Goal: Information Seeking & Learning: Find specific fact

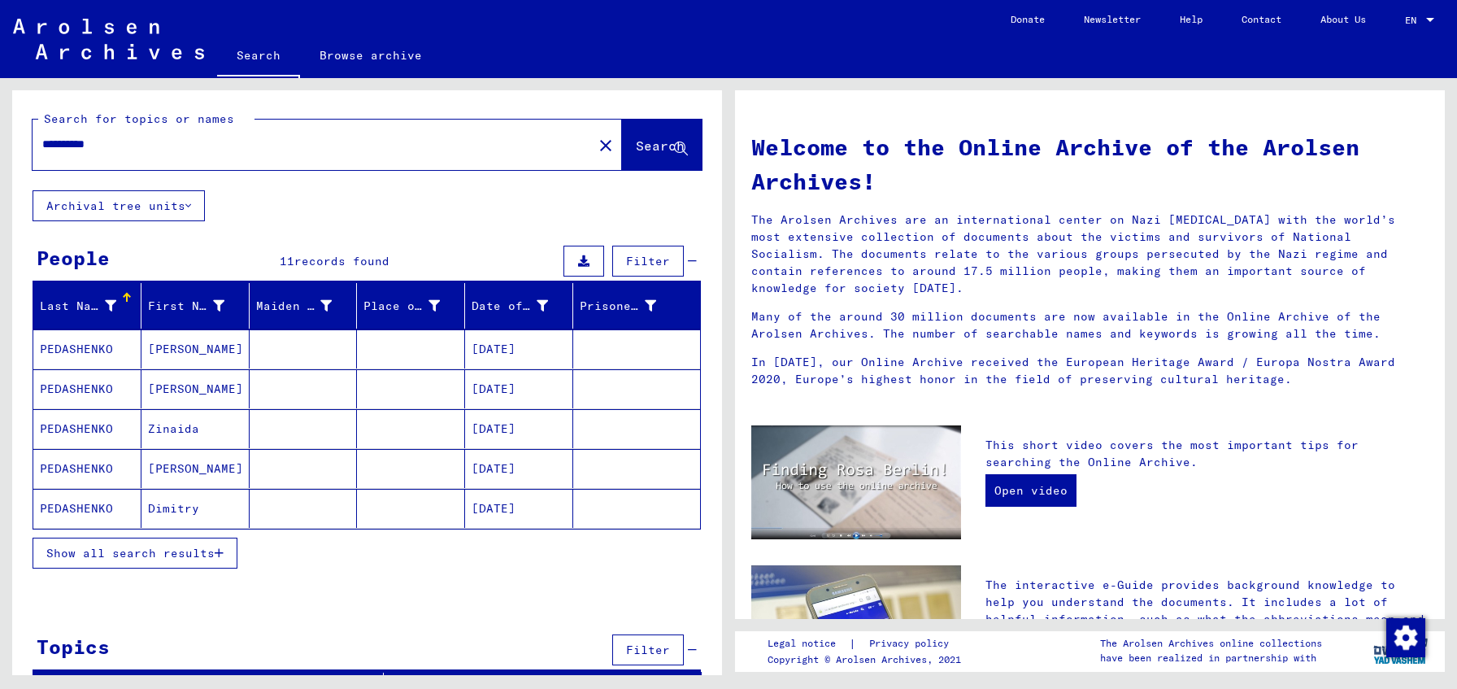
click at [211, 552] on span "Show all search results" at bounding box center [130, 553] width 168 height 15
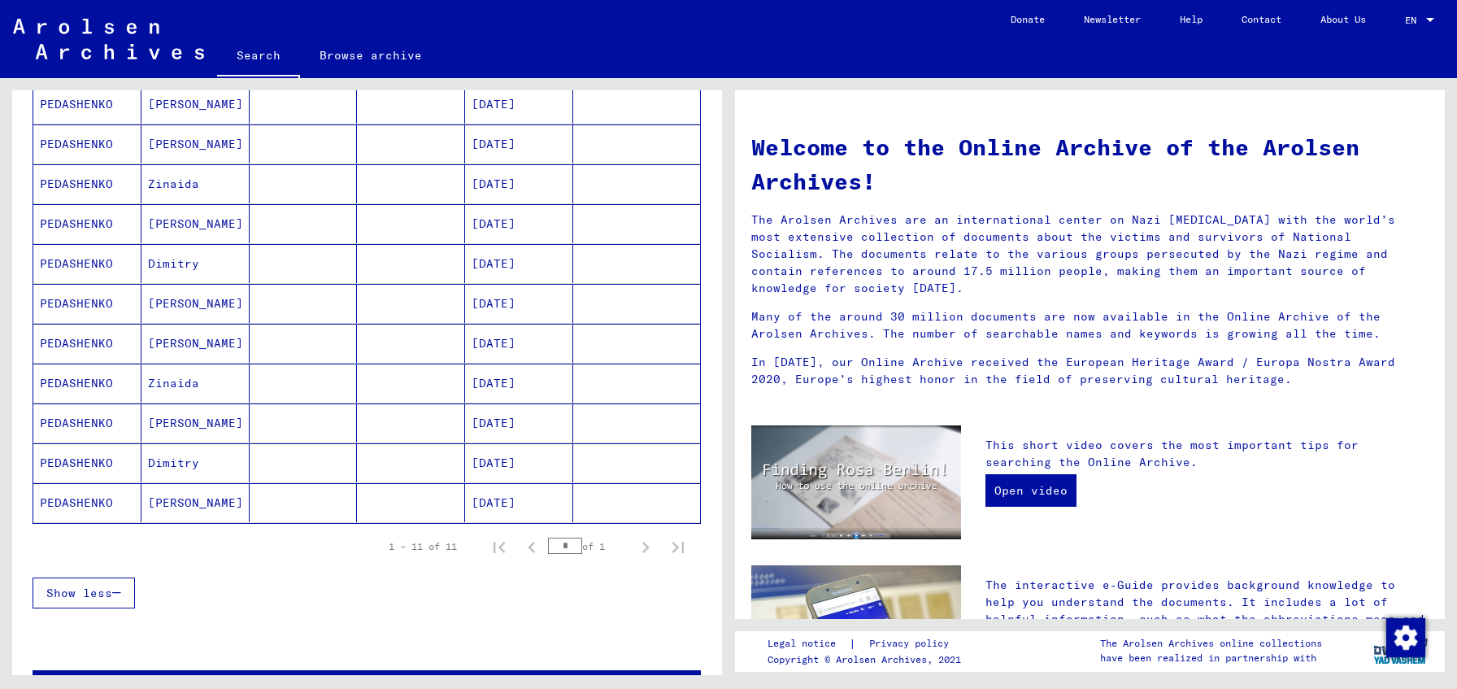
scroll to position [3, 0]
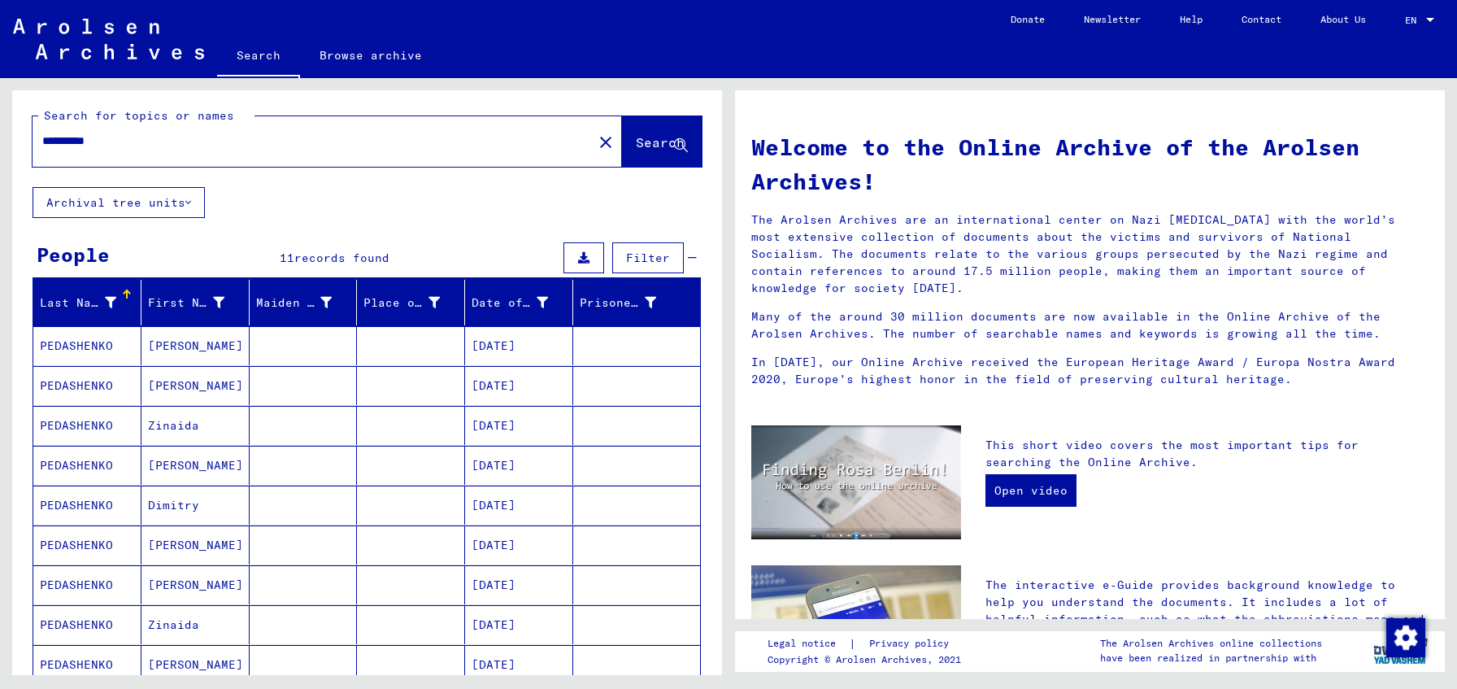
click at [339, 353] on mat-cell at bounding box center [304, 345] width 108 height 39
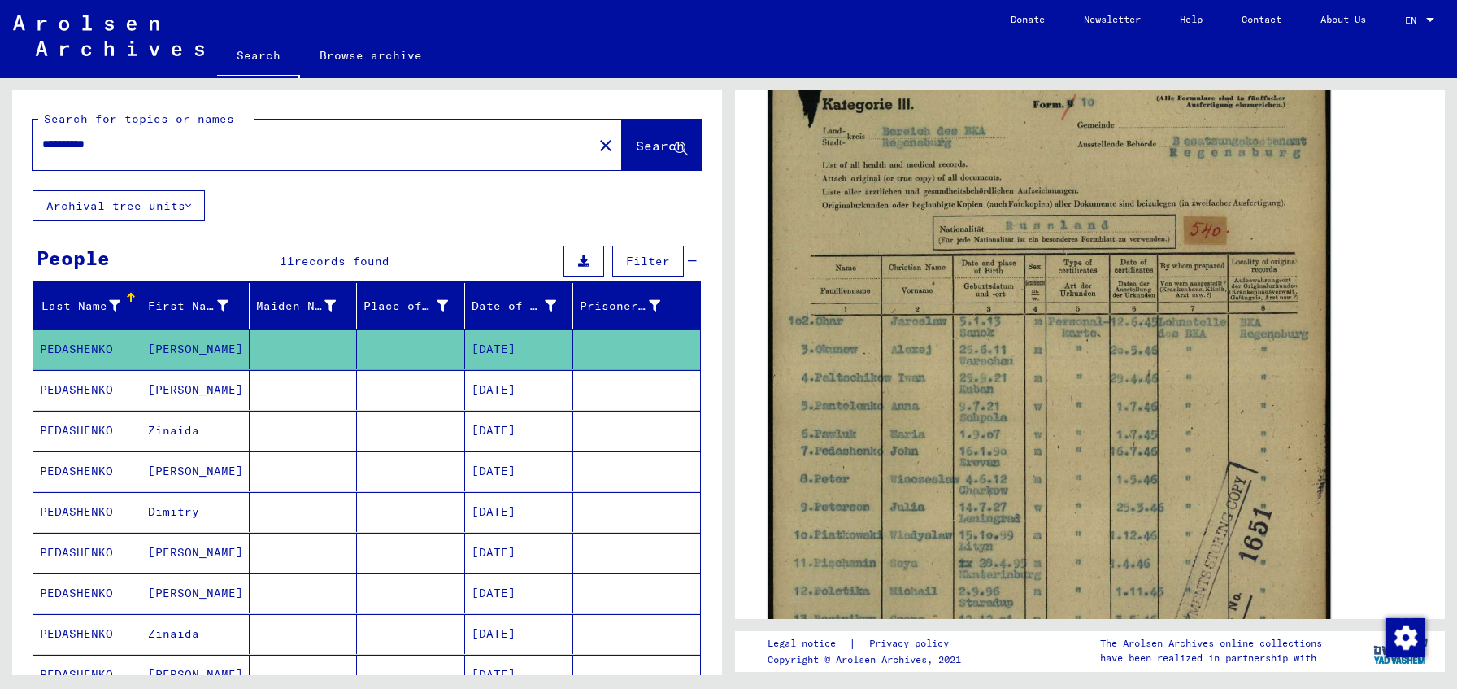
scroll to position [258, 0]
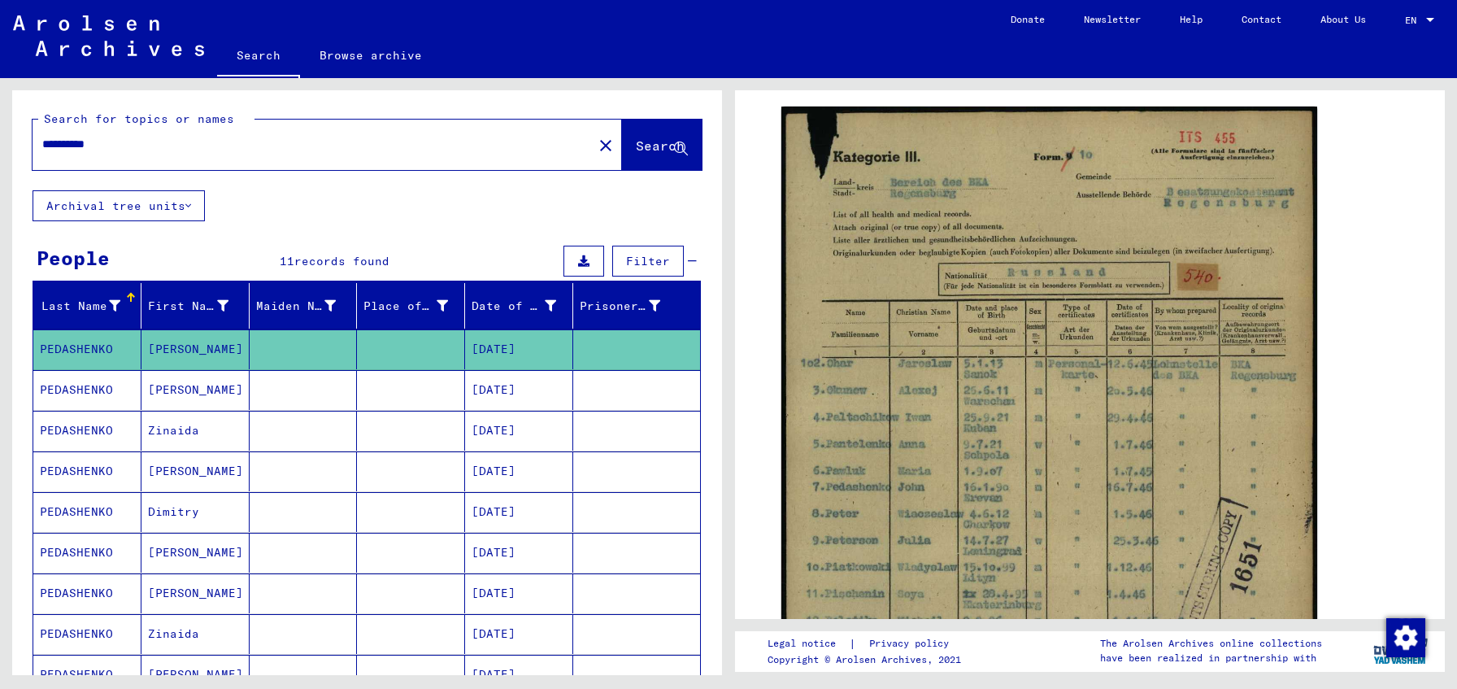
click at [358, 395] on mat-cell at bounding box center [411, 390] width 108 height 40
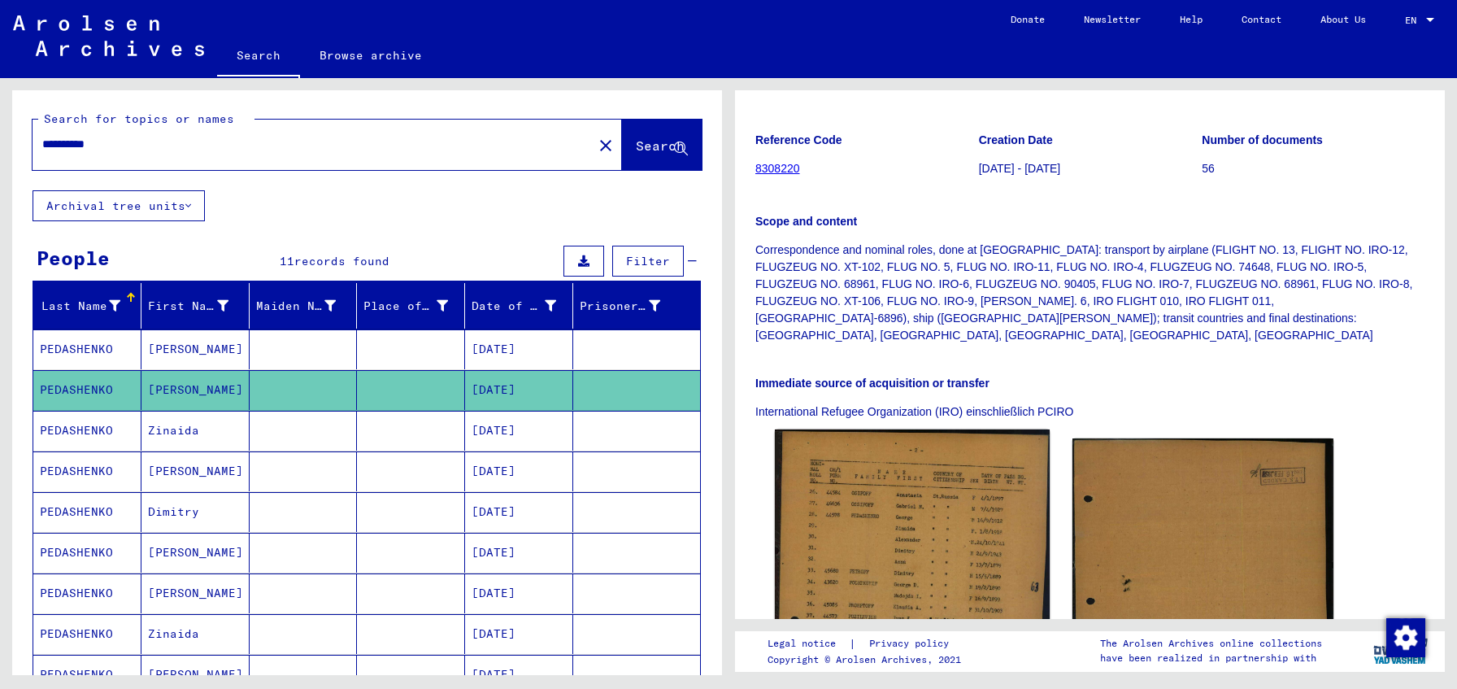
scroll to position [412, 0]
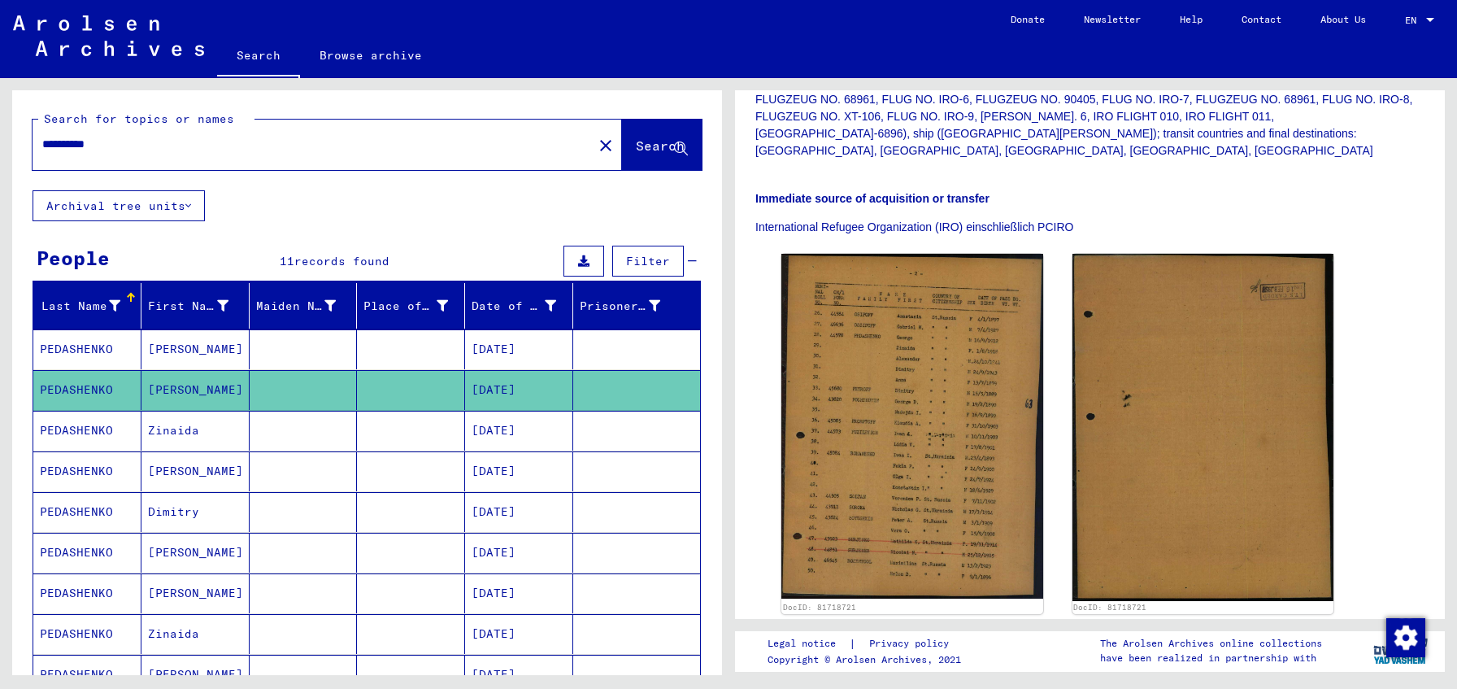
click at [345, 429] on mat-cell at bounding box center [304, 431] width 108 height 40
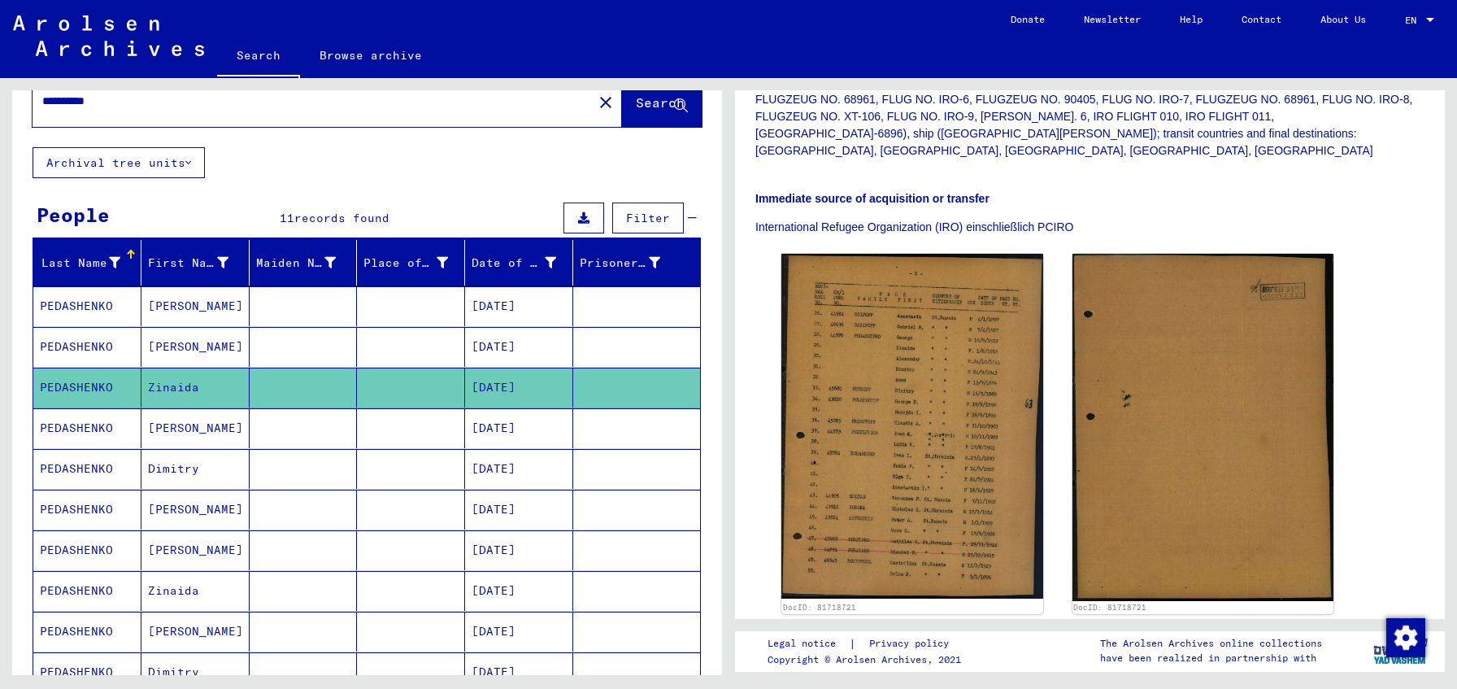
scroll to position [0, 0]
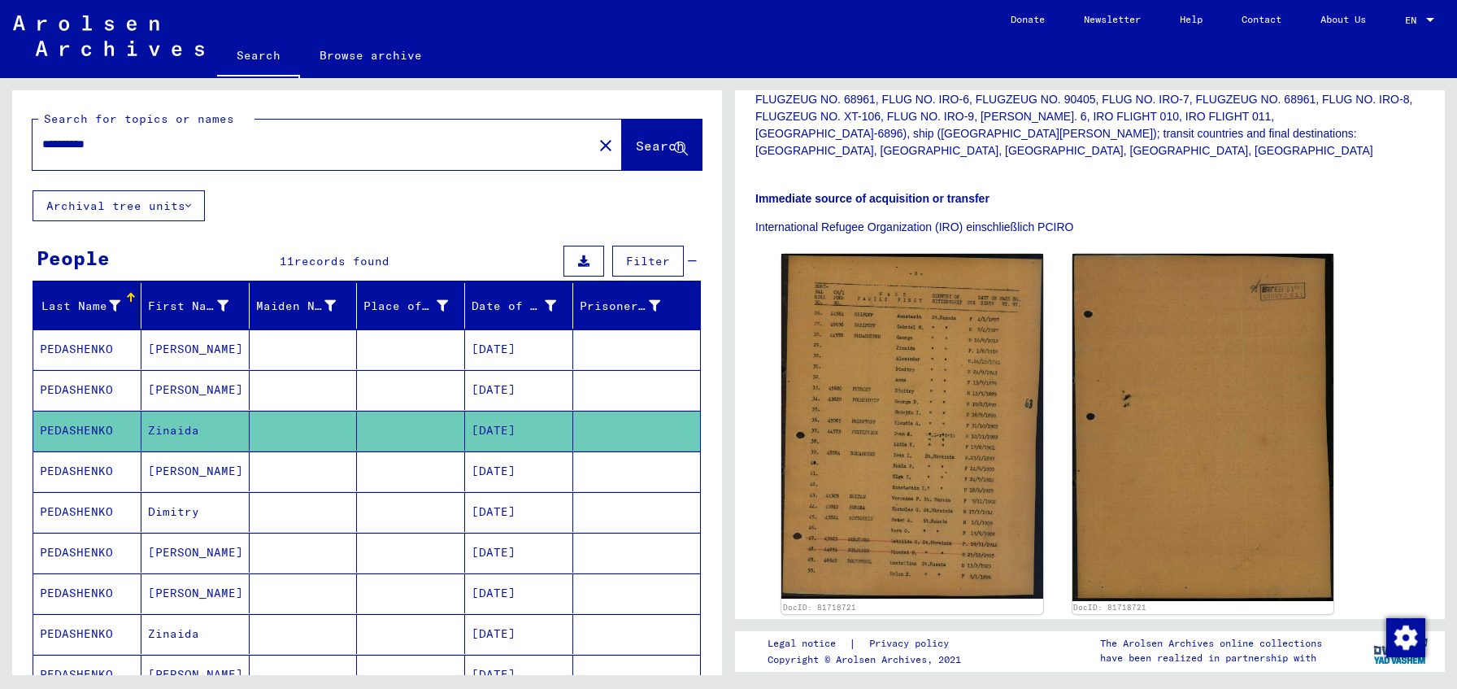
click at [194, 140] on input "**********" at bounding box center [312, 144] width 541 height 17
click at [669, 139] on span "Search" at bounding box center [660, 145] width 49 height 16
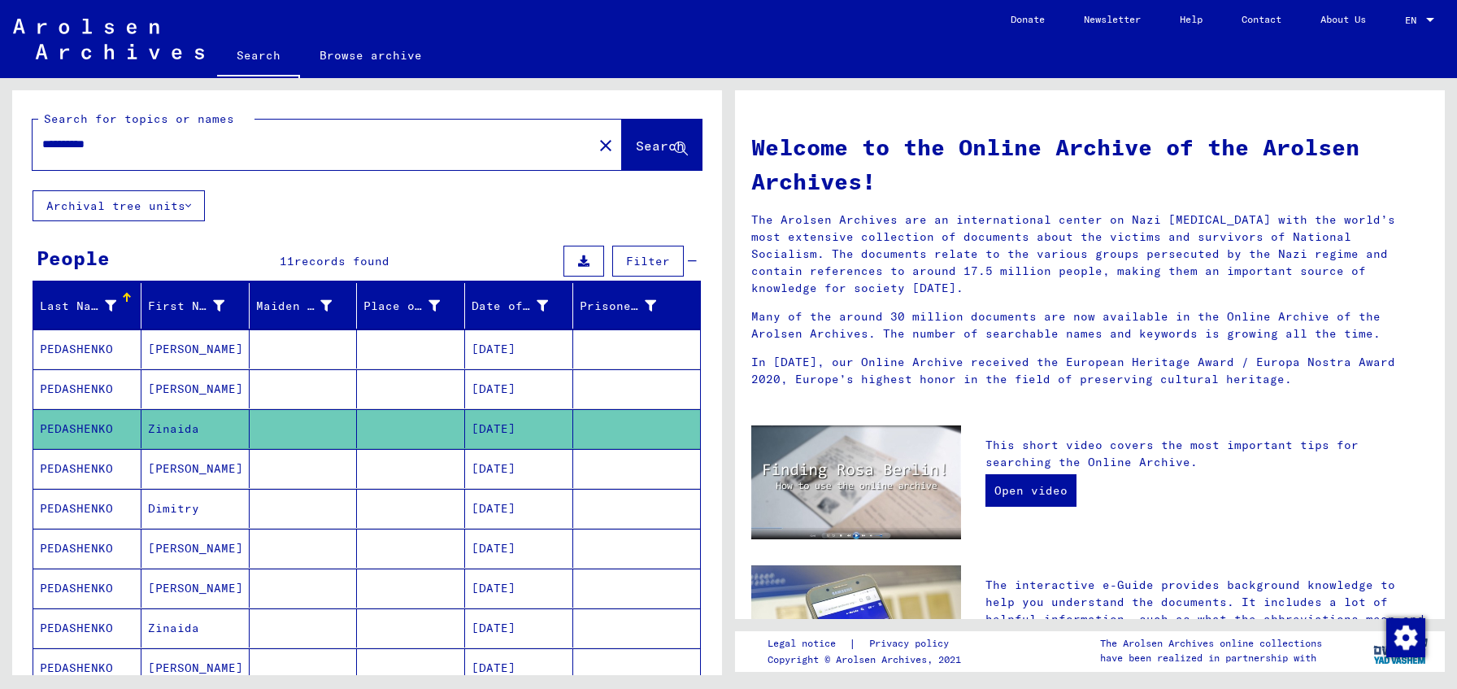
click at [109, 138] on input "**********" at bounding box center [307, 144] width 531 height 17
click at [79, 140] on input "**********" at bounding box center [307, 144] width 531 height 17
type input "**********"
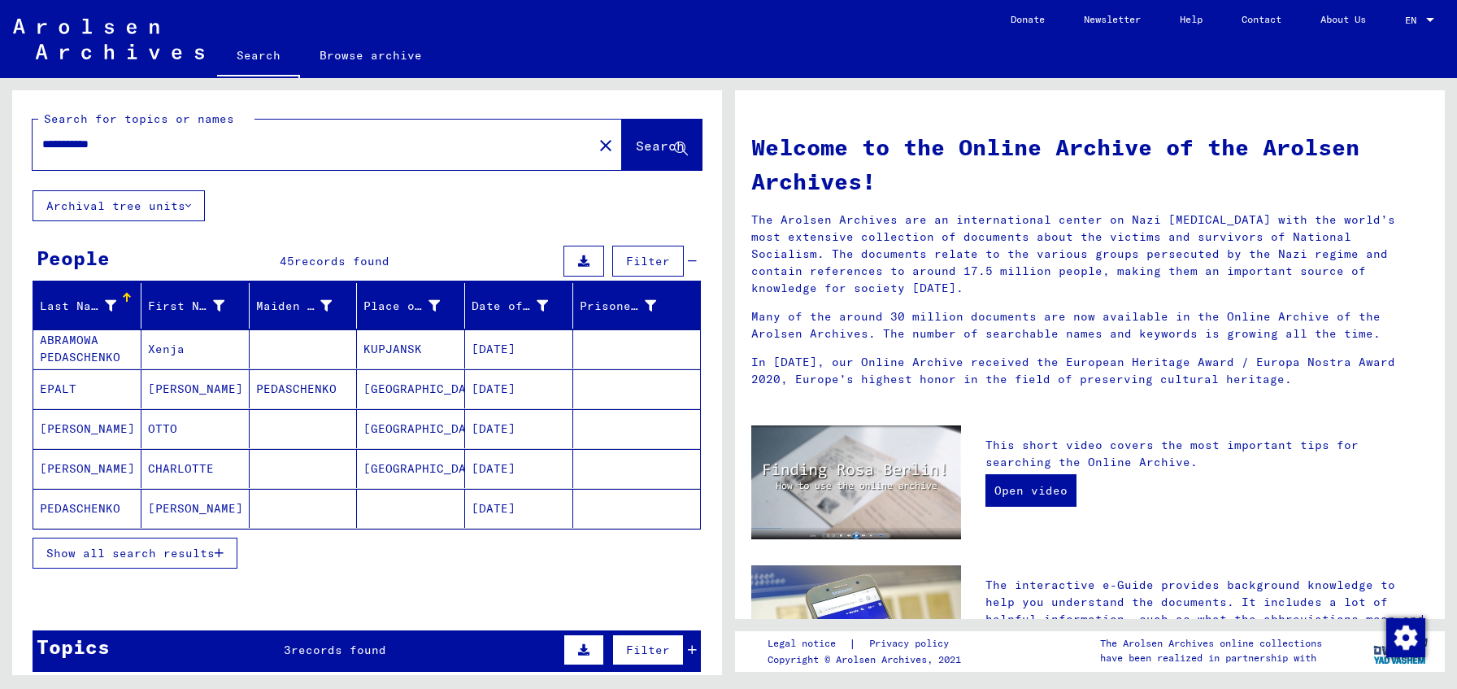
click at [406, 353] on mat-cell "KUPJANSK" at bounding box center [411, 348] width 108 height 39
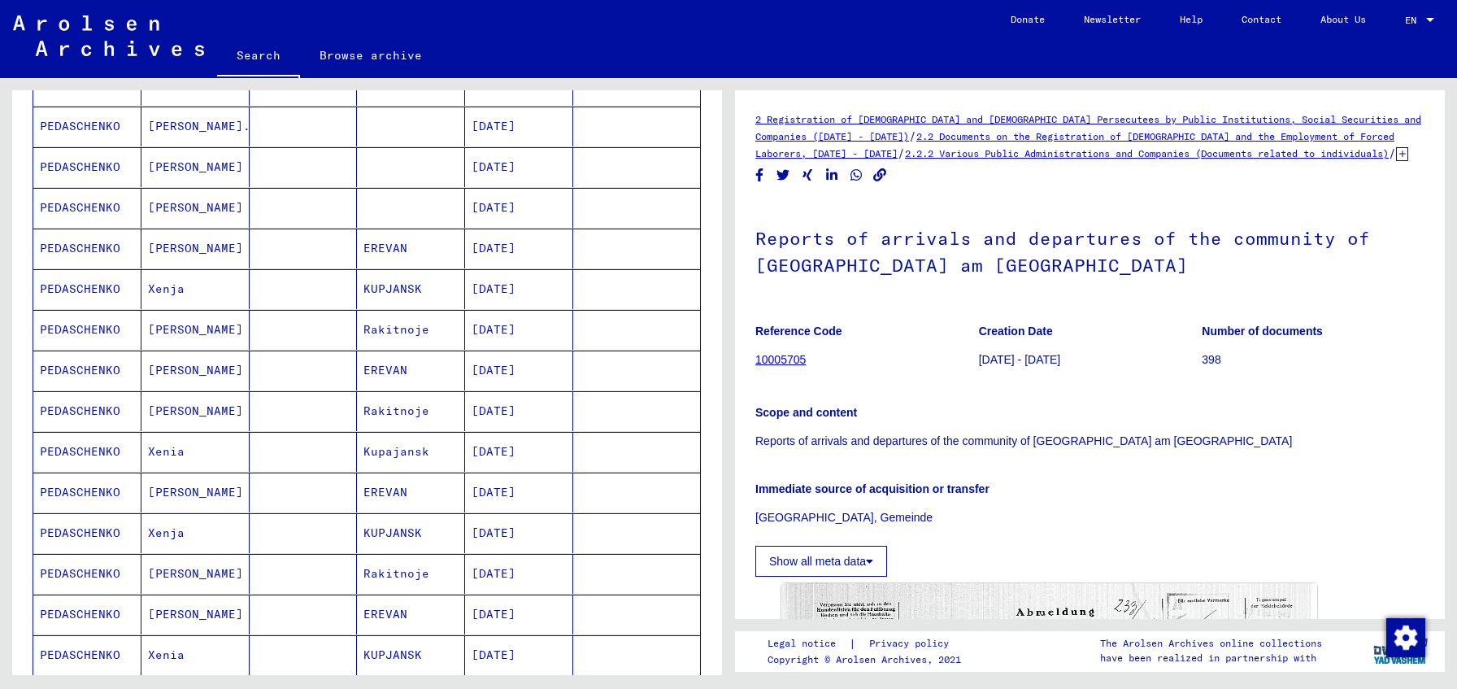
scroll to position [843, 0]
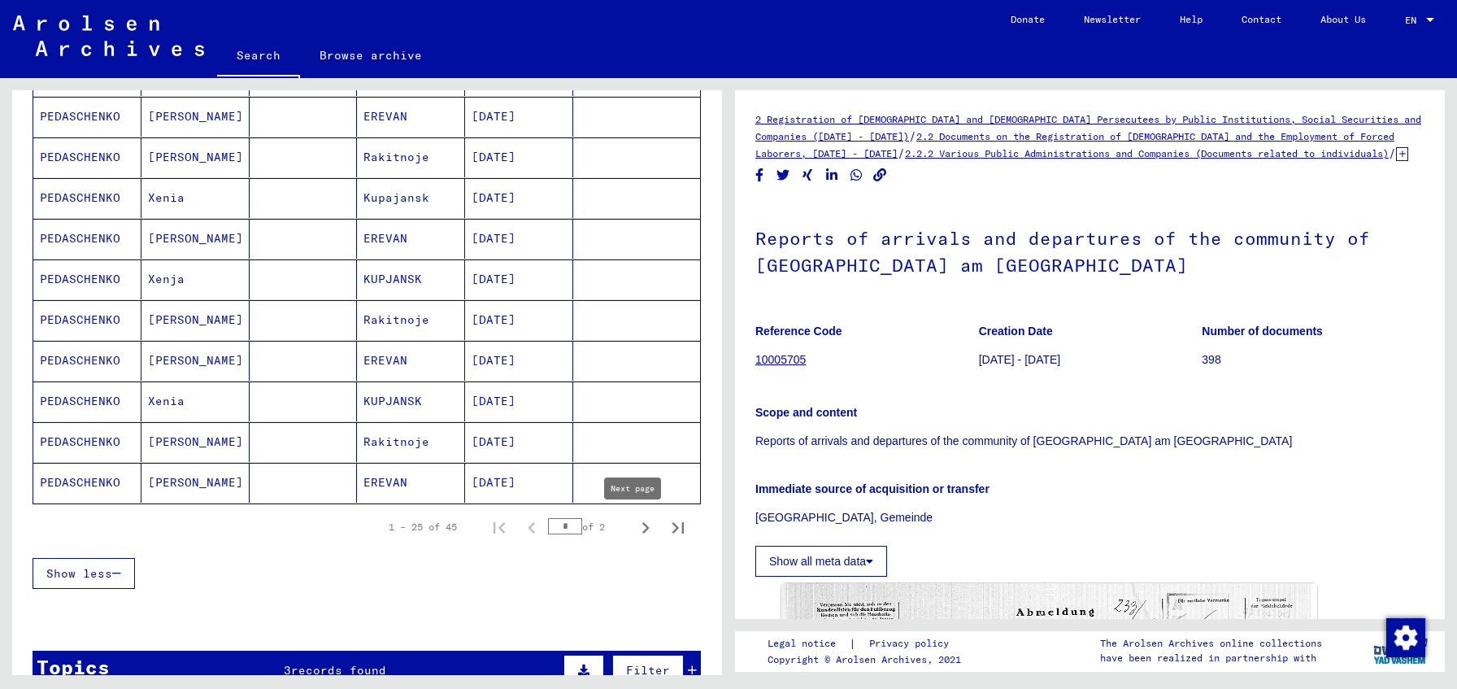
click at [634, 516] on icon "Next page" at bounding box center [645, 527] width 23 height 23
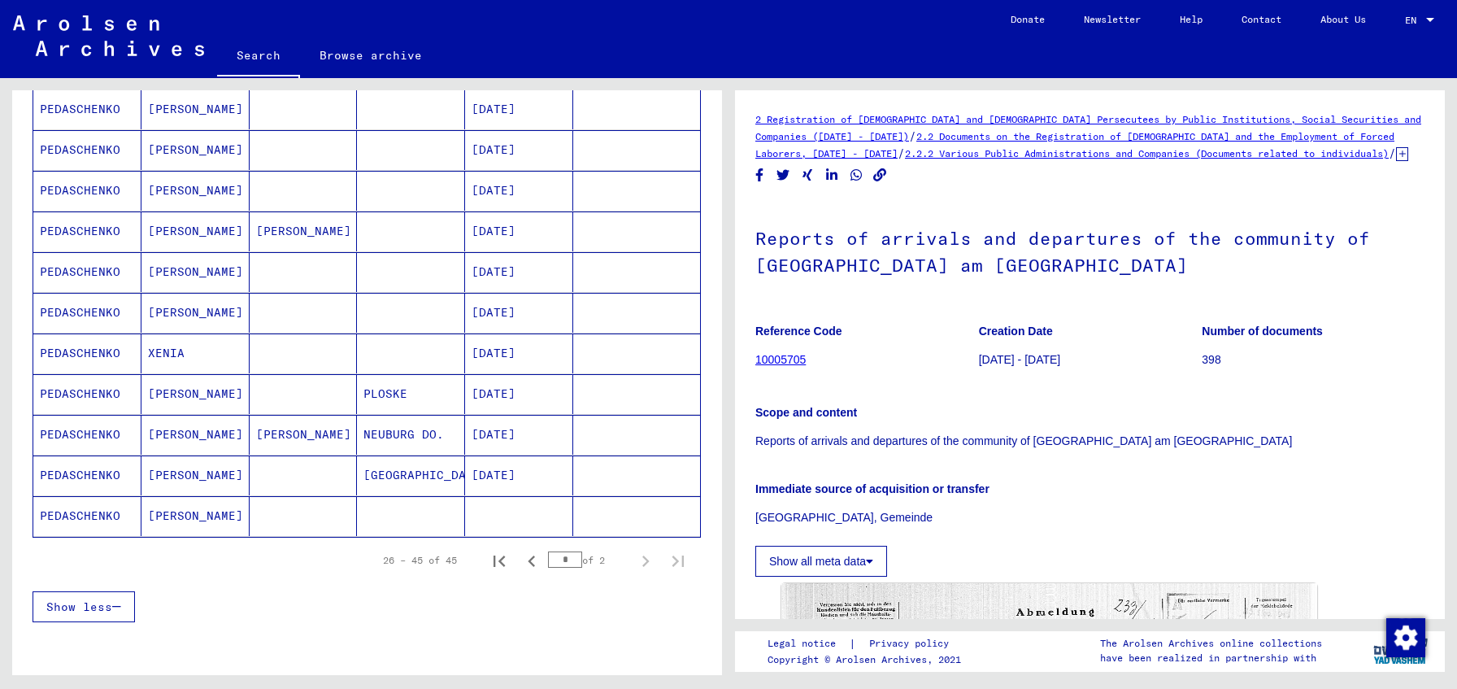
scroll to position [603, 0]
click at [409, 373] on mat-cell at bounding box center [411, 357] width 108 height 40
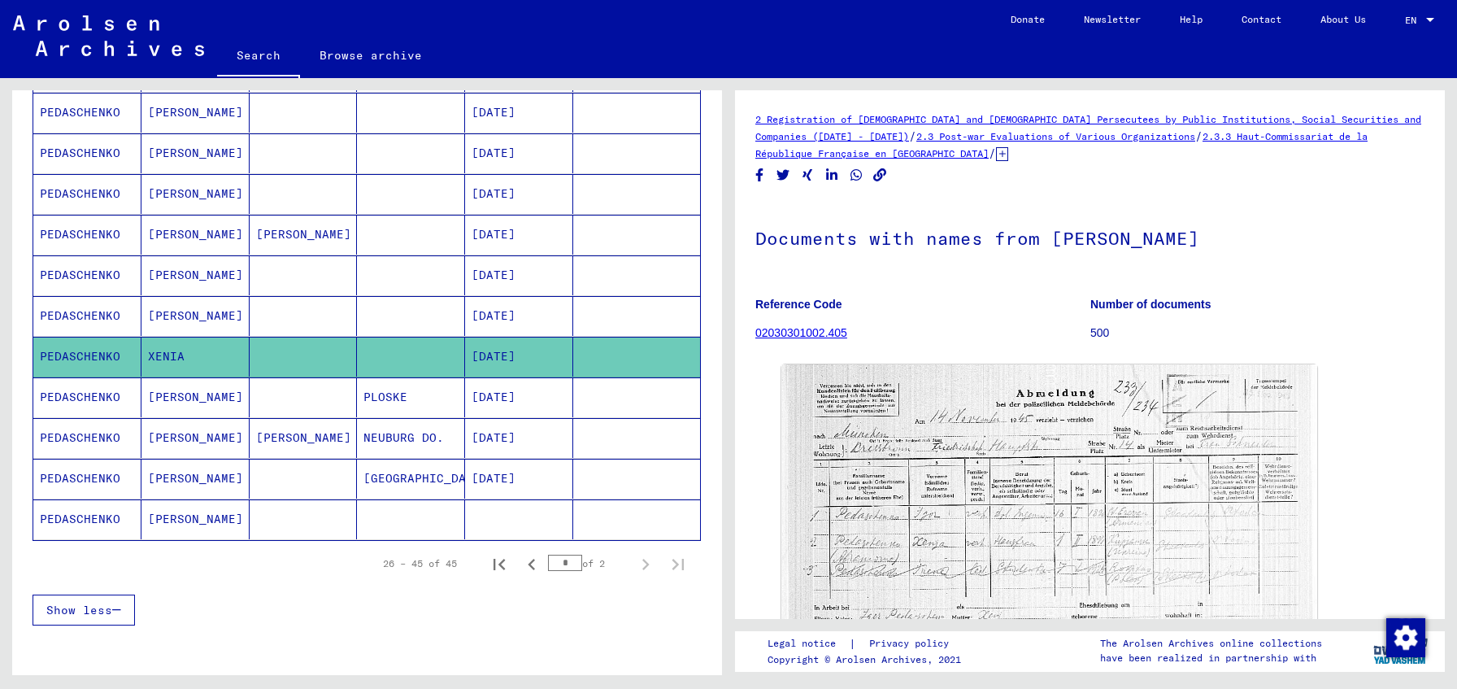
click at [408, 389] on mat-cell "PLOSKE" at bounding box center [411, 397] width 108 height 40
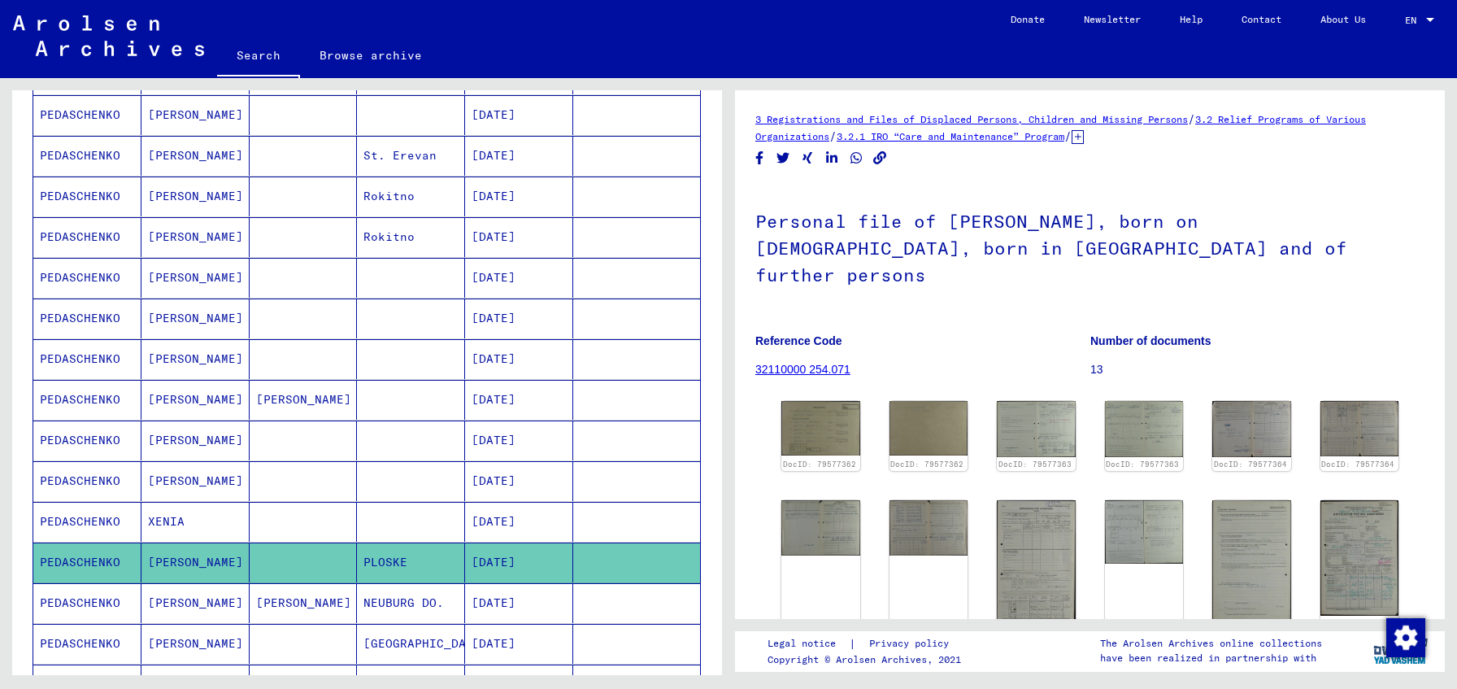
scroll to position [447, 0]
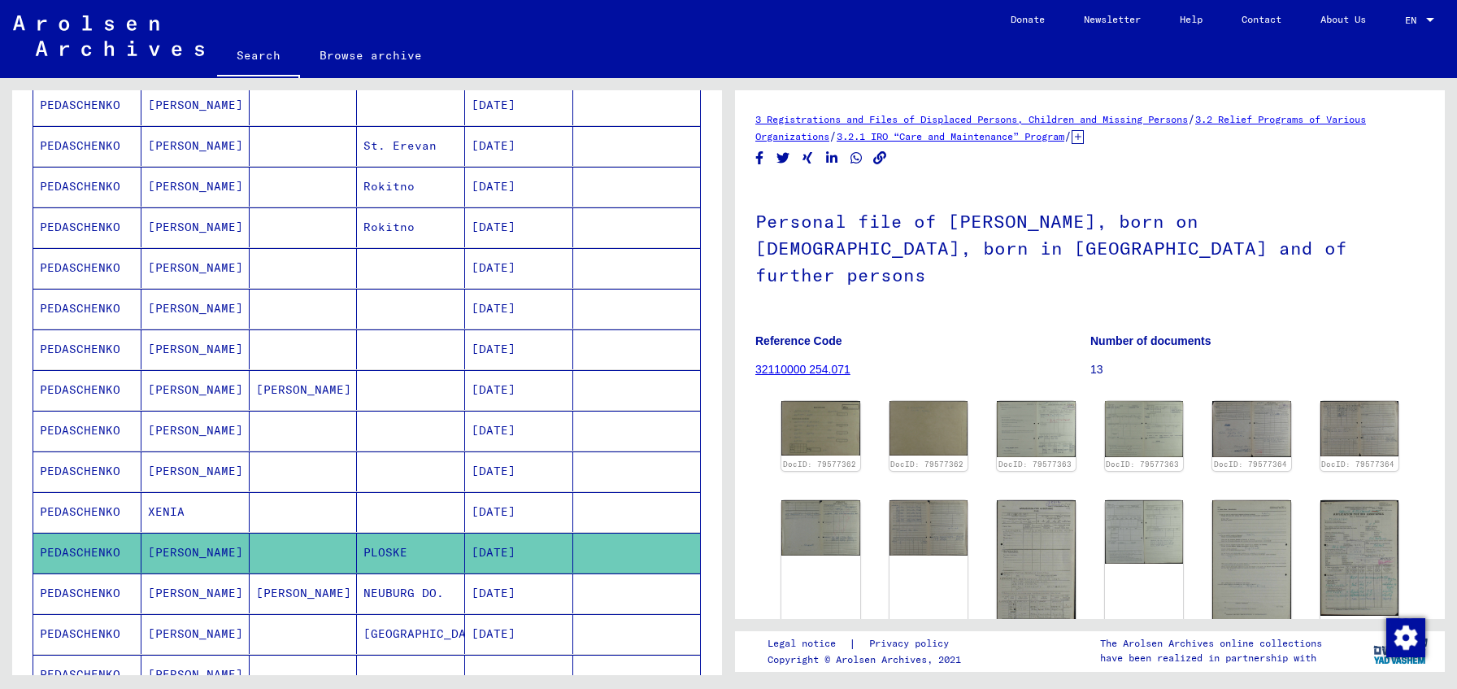
click at [400, 451] on mat-cell at bounding box center [411, 471] width 108 height 40
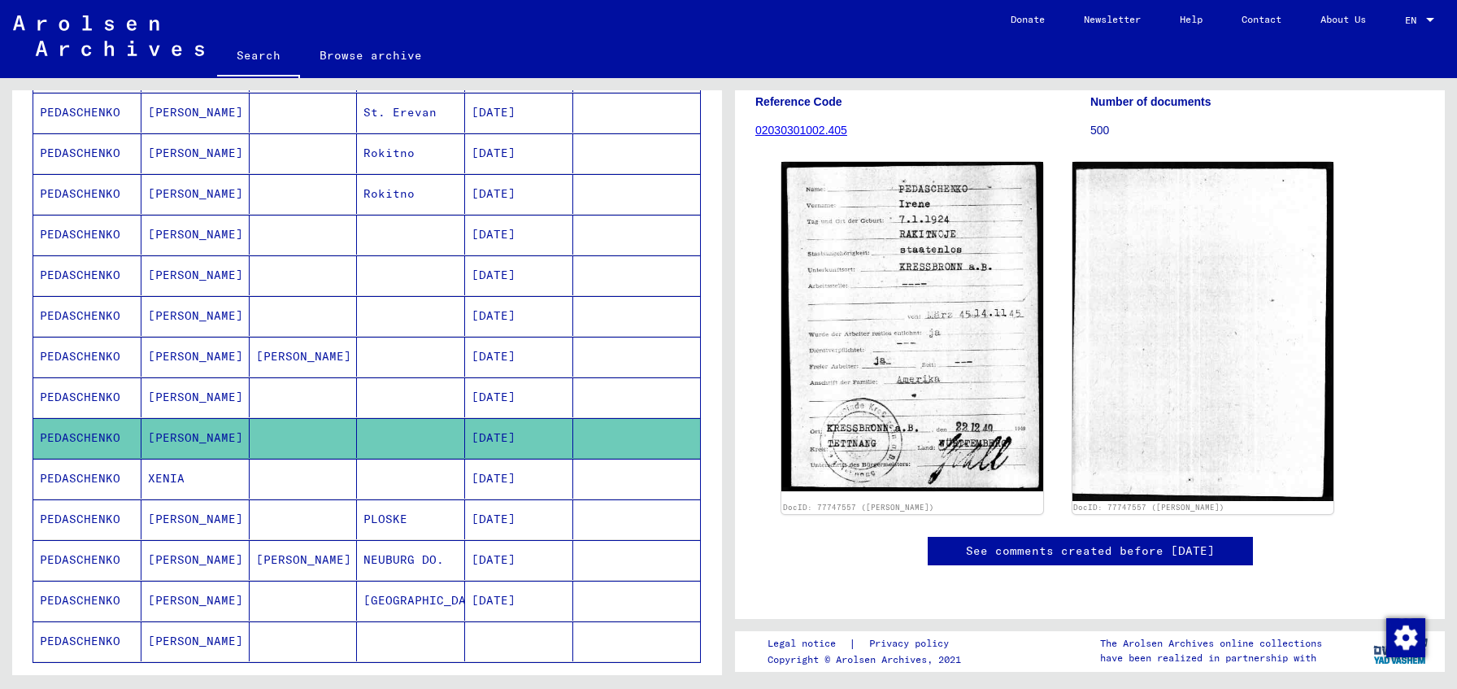
scroll to position [496, 0]
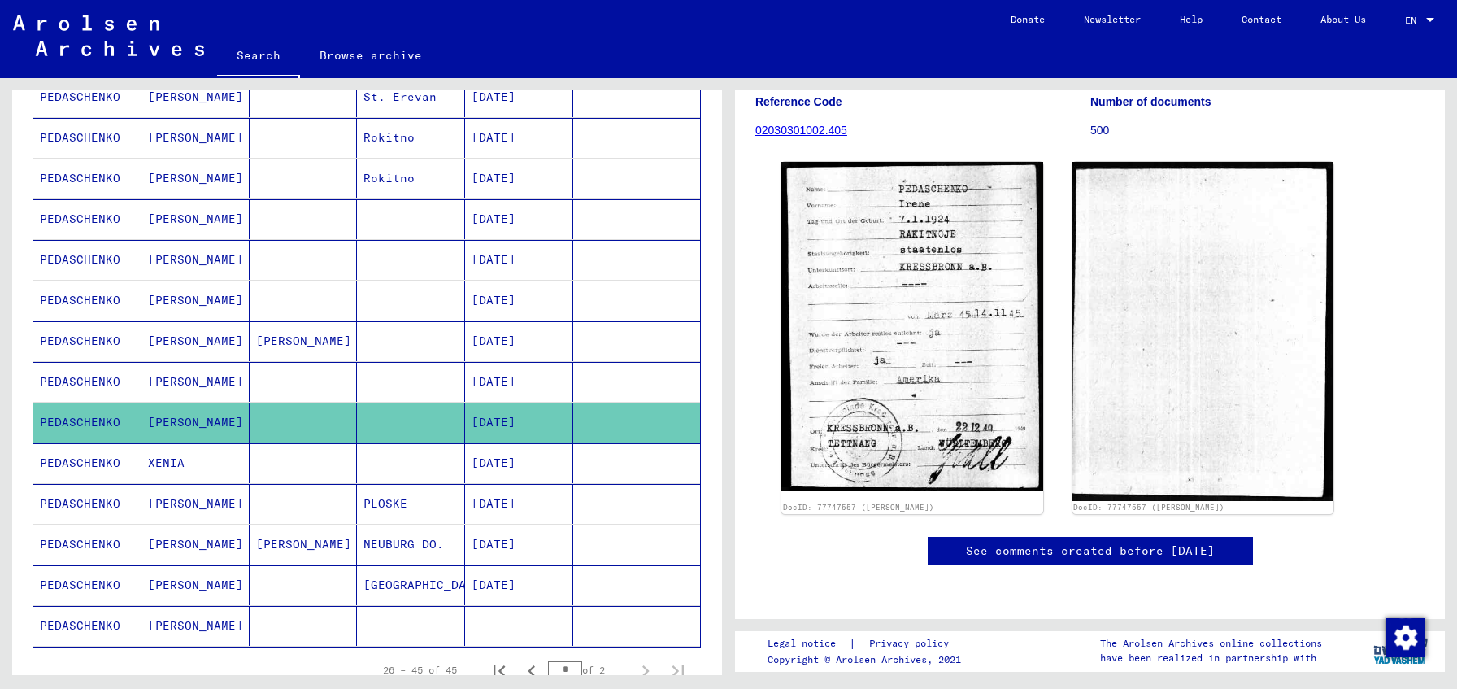
click at [387, 455] on mat-cell at bounding box center [411, 463] width 108 height 40
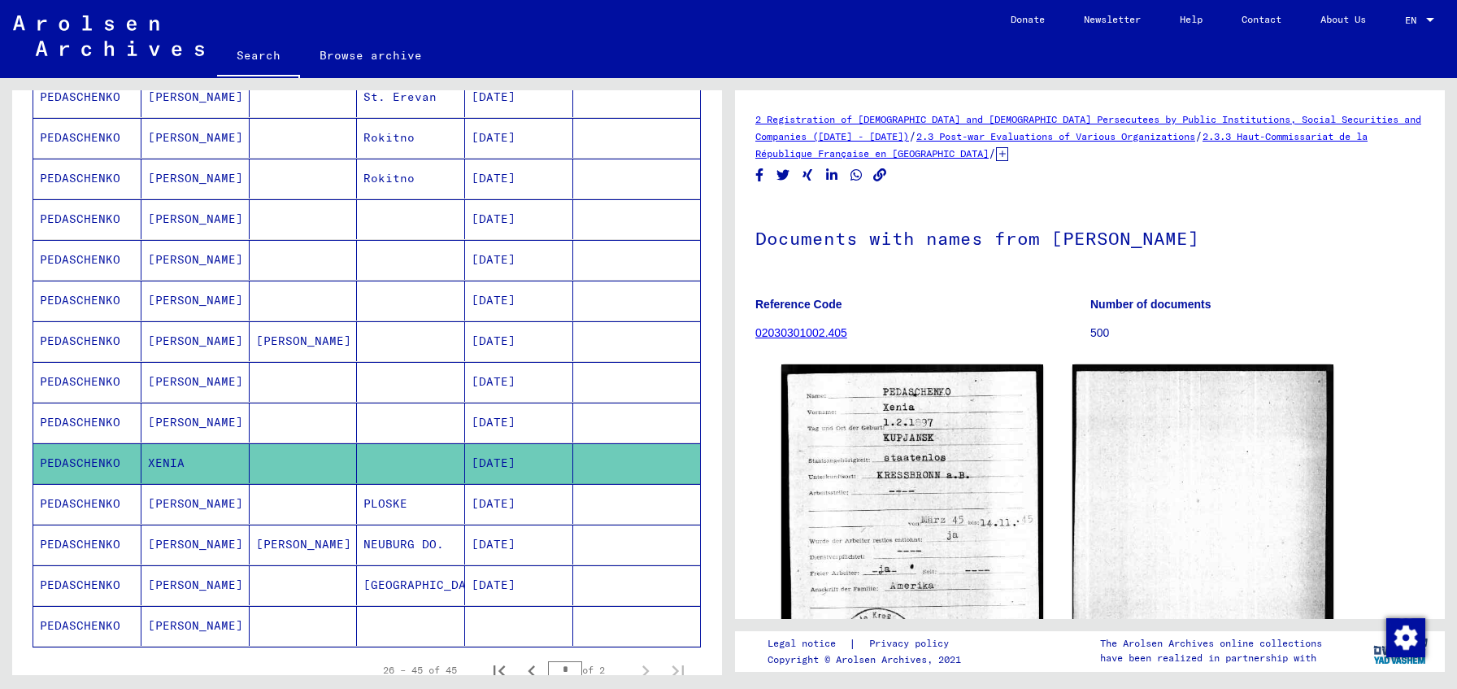
click at [390, 481] on mat-cell at bounding box center [411, 463] width 108 height 40
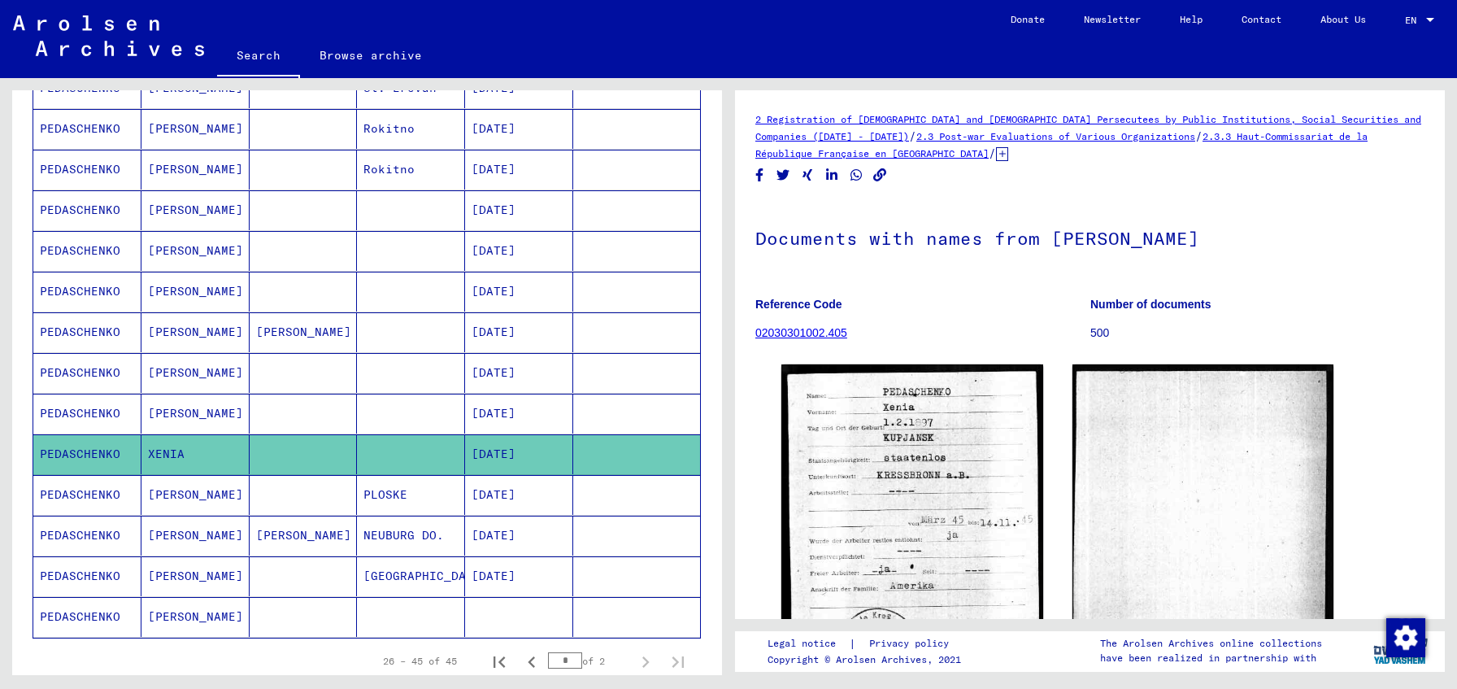
scroll to position [694, 0]
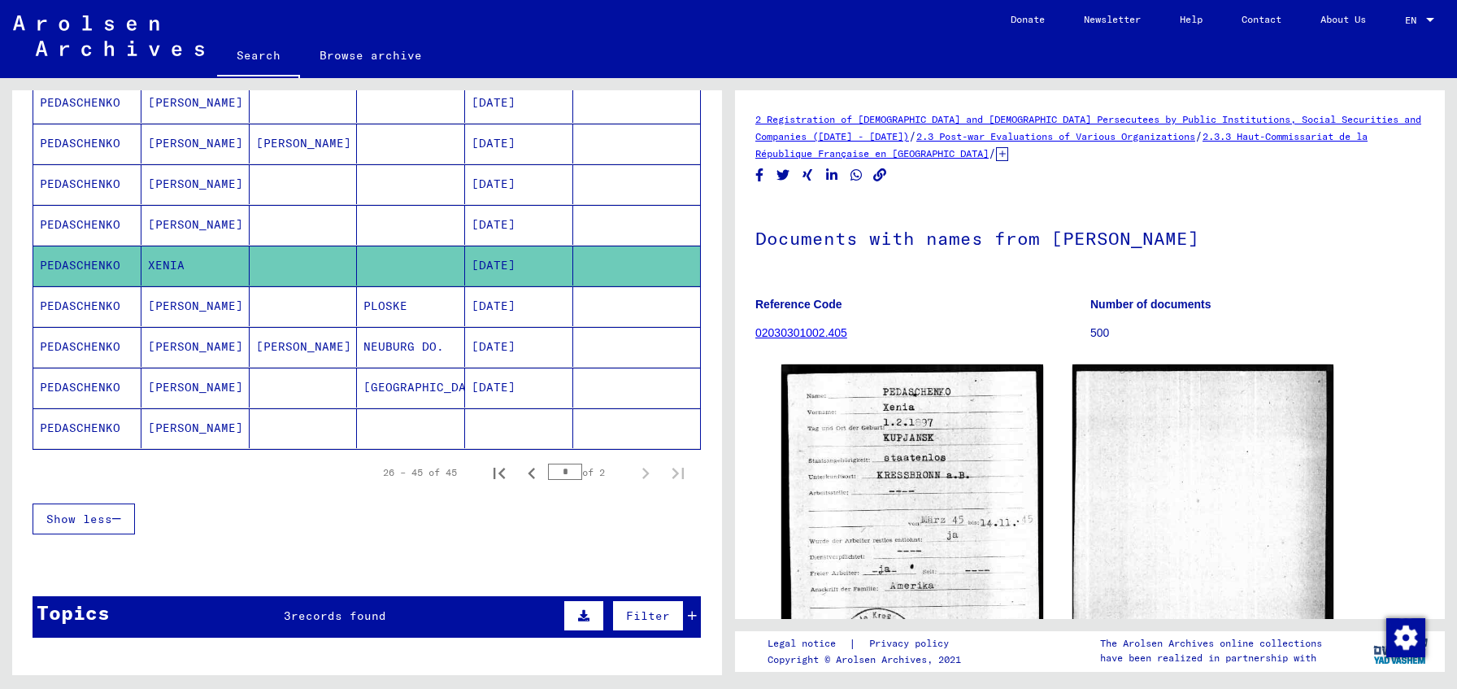
click at [465, 429] on mat-cell at bounding box center [519, 428] width 108 height 40
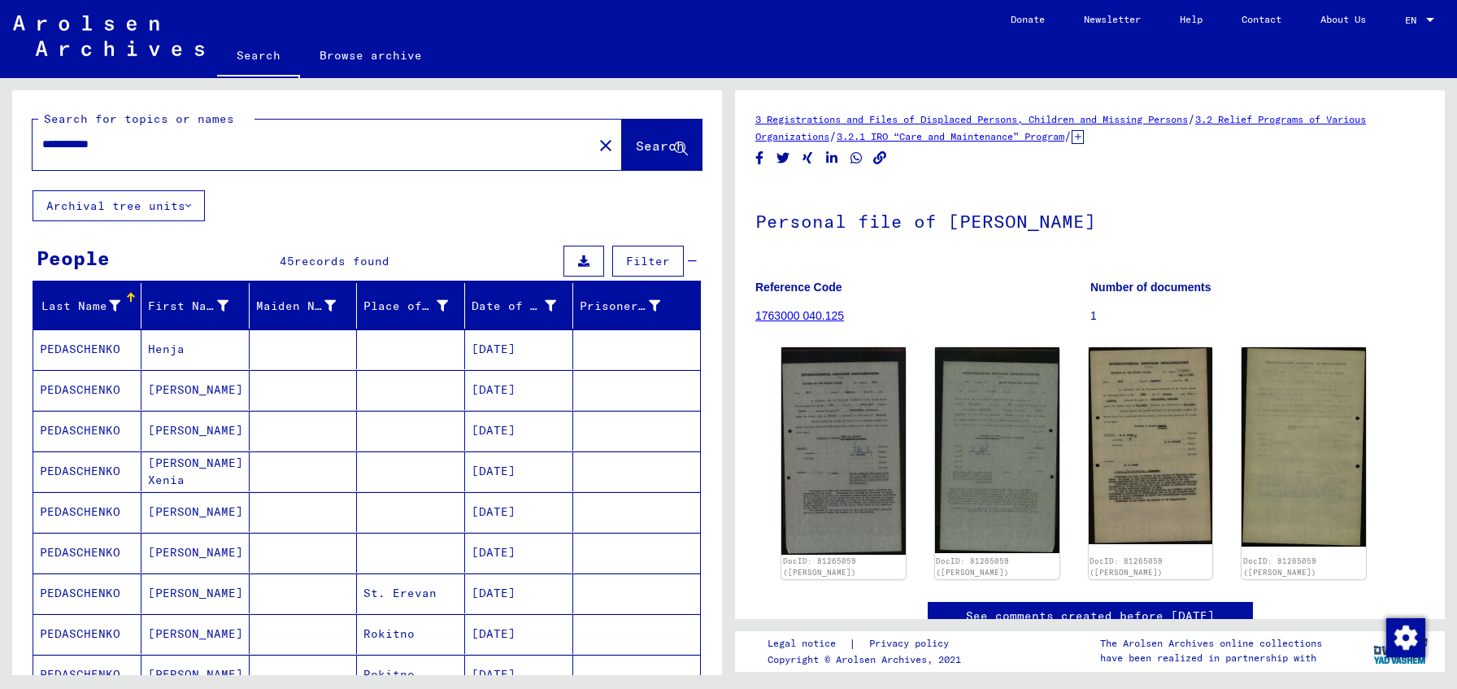
scroll to position [945, 0]
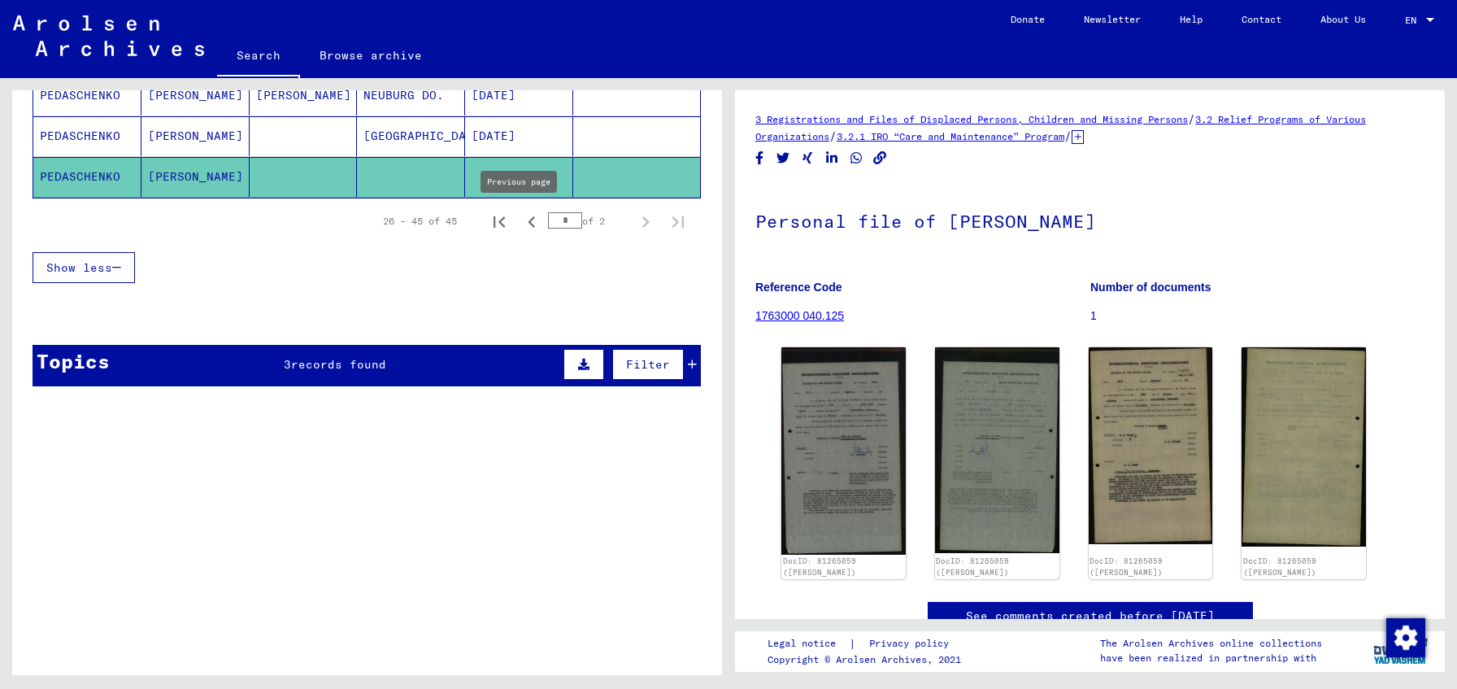
click at [527, 226] on icon "Previous page" at bounding box center [531, 222] width 23 height 23
type input "*"
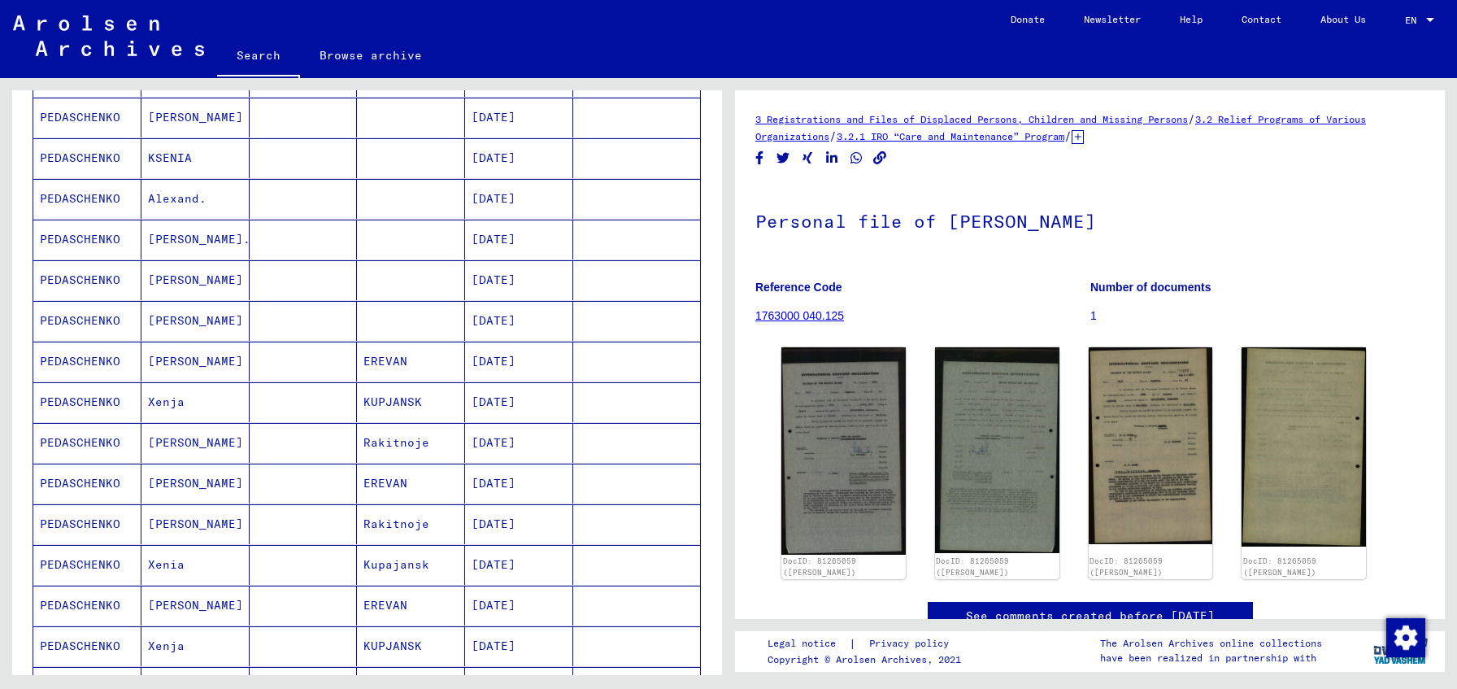
scroll to position [206, 0]
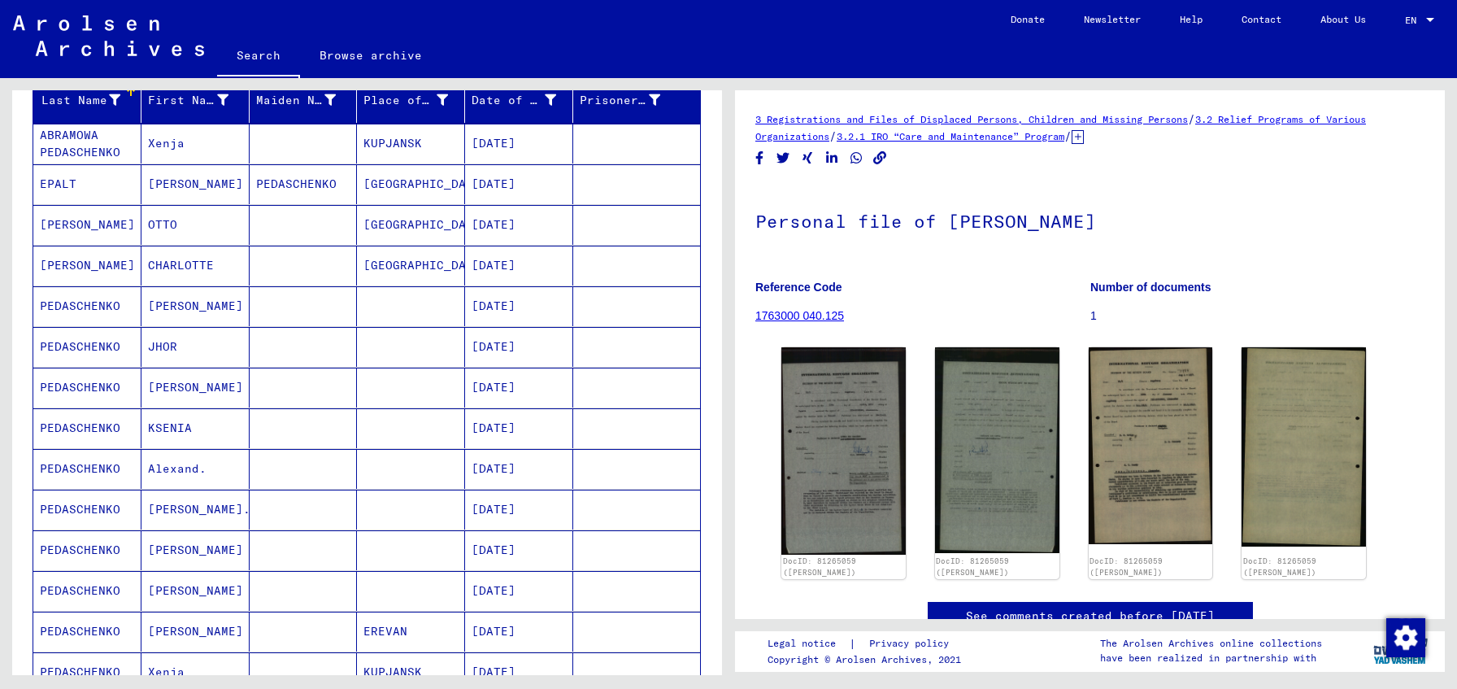
click at [384, 383] on mat-cell at bounding box center [411, 388] width 108 height 40
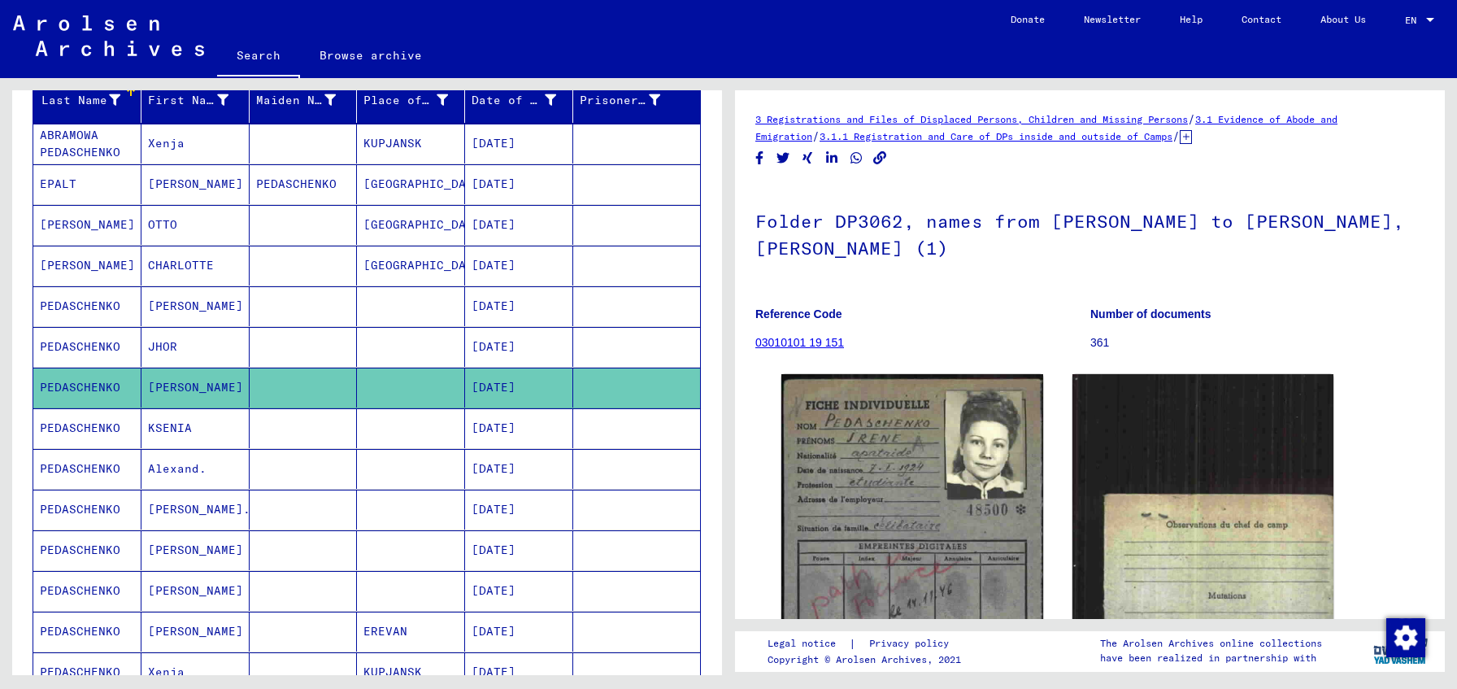
click at [385, 433] on mat-cell at bounding box center [411, 428] width 108 height 40
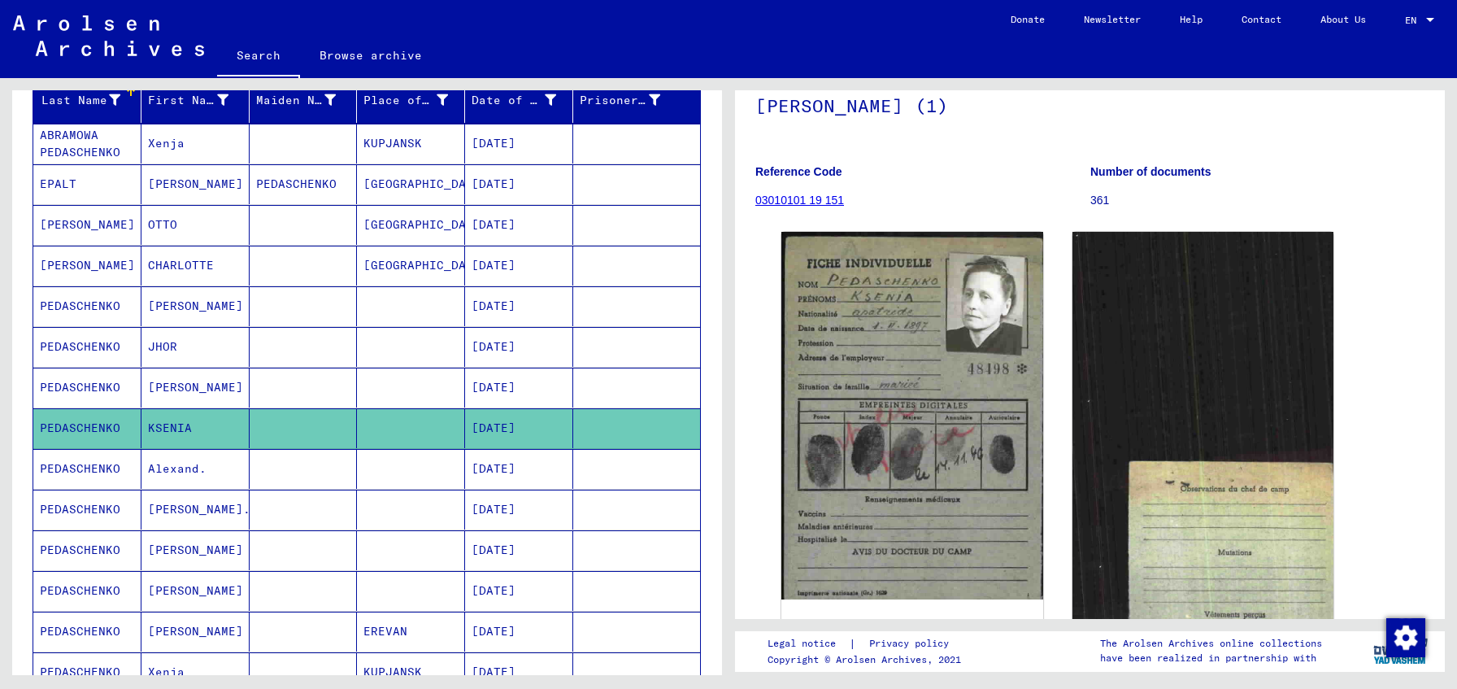
scroll to position [146, 0]
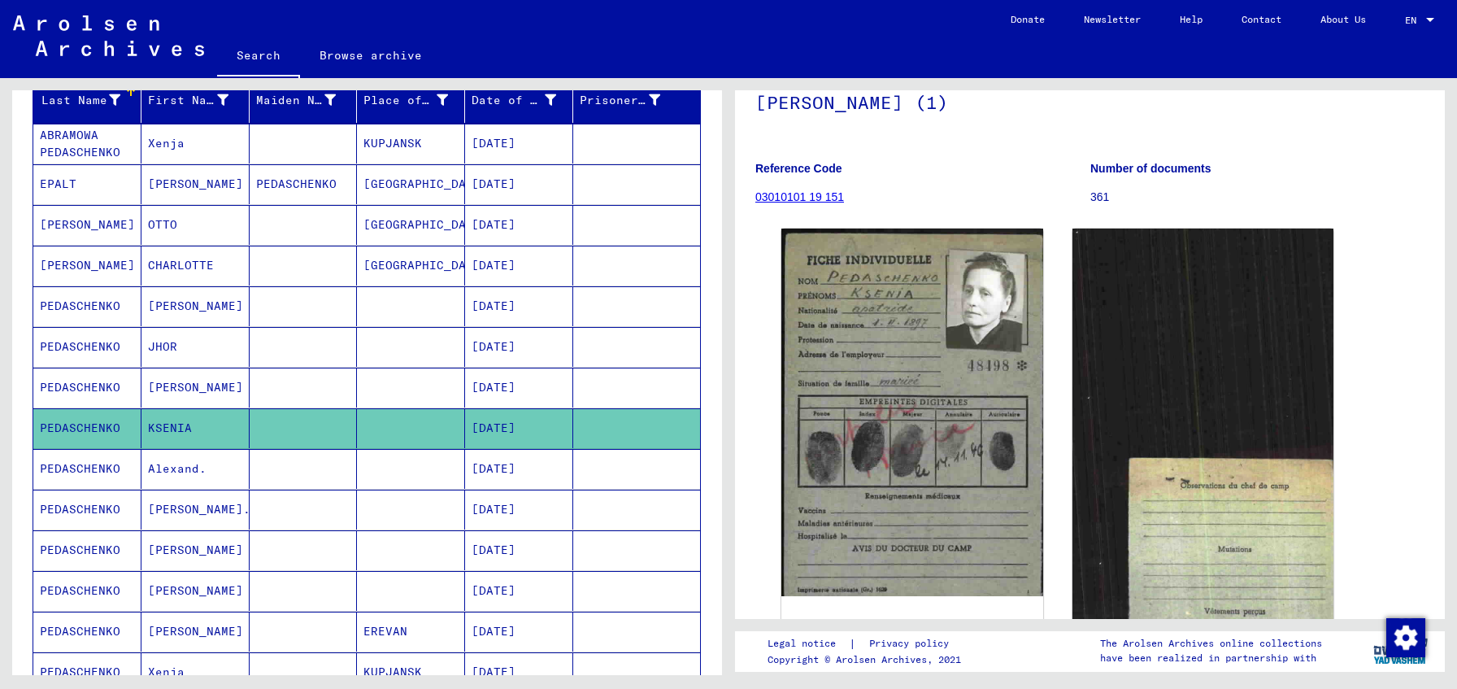
click at [424, 143] on mat-cell "KUPJANSK" at bounding box center [411, 144] width 108 height 40
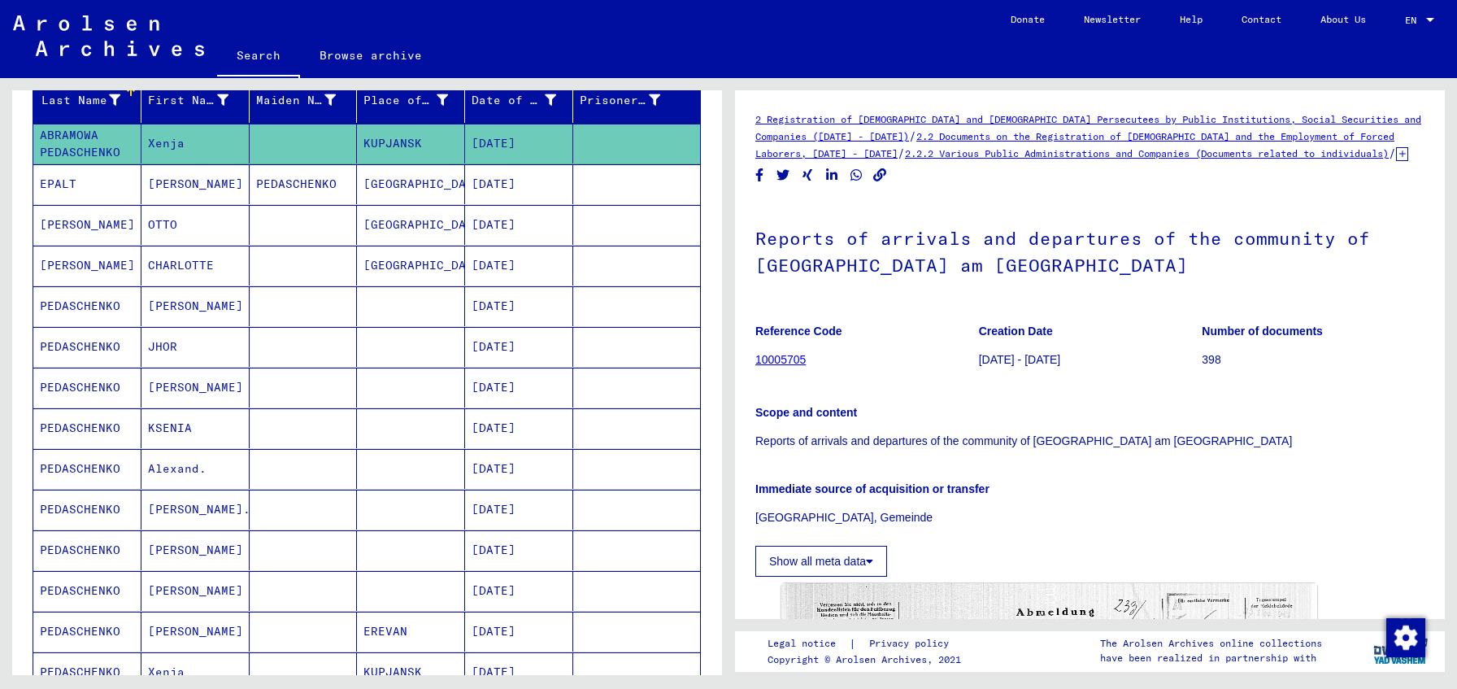
click at [424, 176] on mat-cell "[GEOGRAPHIC_DATA]" at bounding box center [411, 184] width 108 height 40
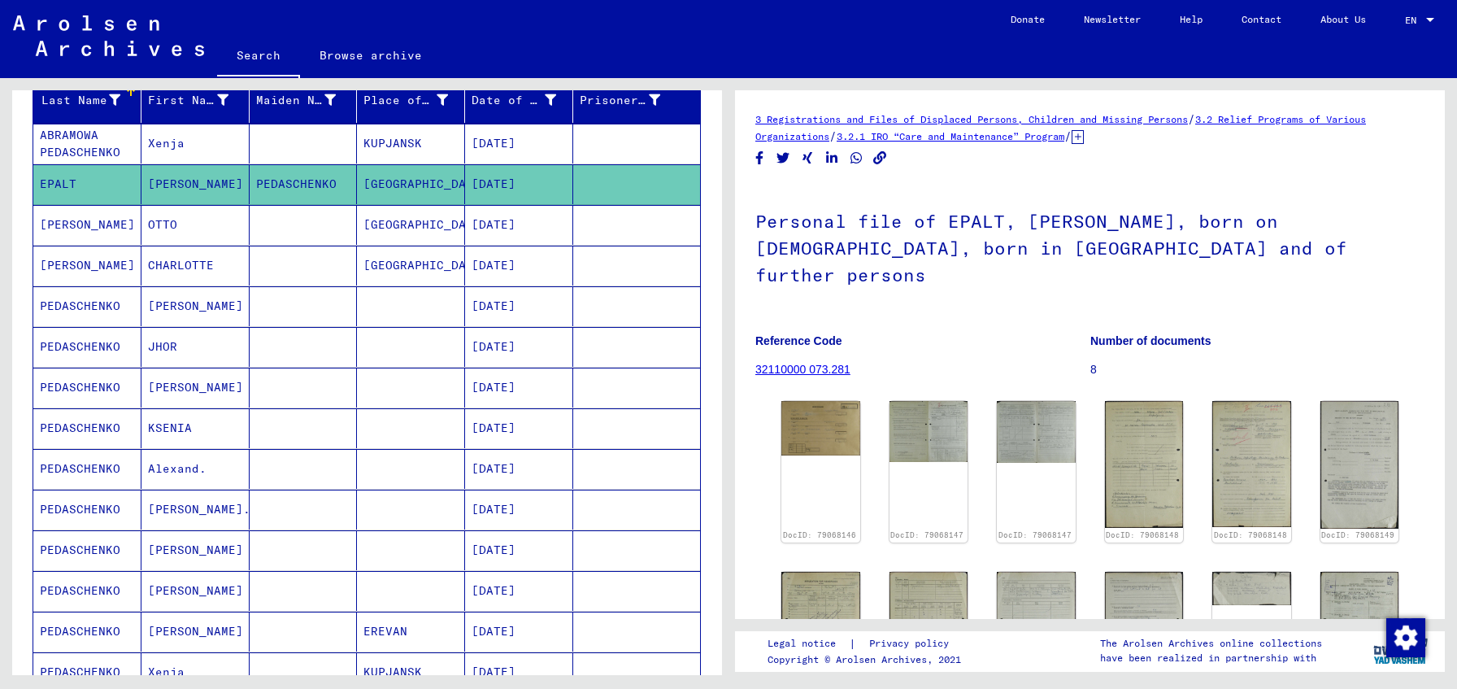
click at [438, 221] on mat-cell "[GEOGRAPHIC_DATA]" at bounding box center [411, 225] width 108 height 40
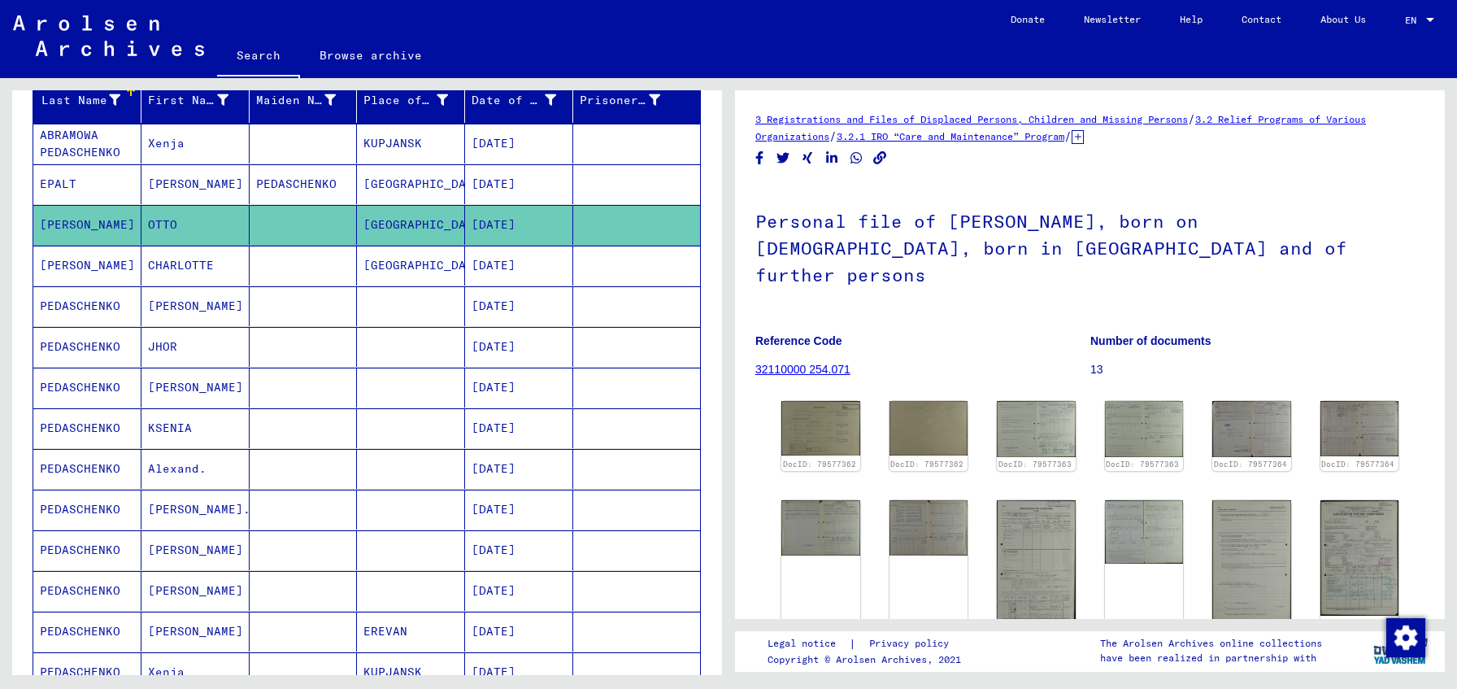
click at [438, 270] on mat-cell "[GEOGRAPHIC_DATA]" at bounding box center [411, 266] width 108 height 40
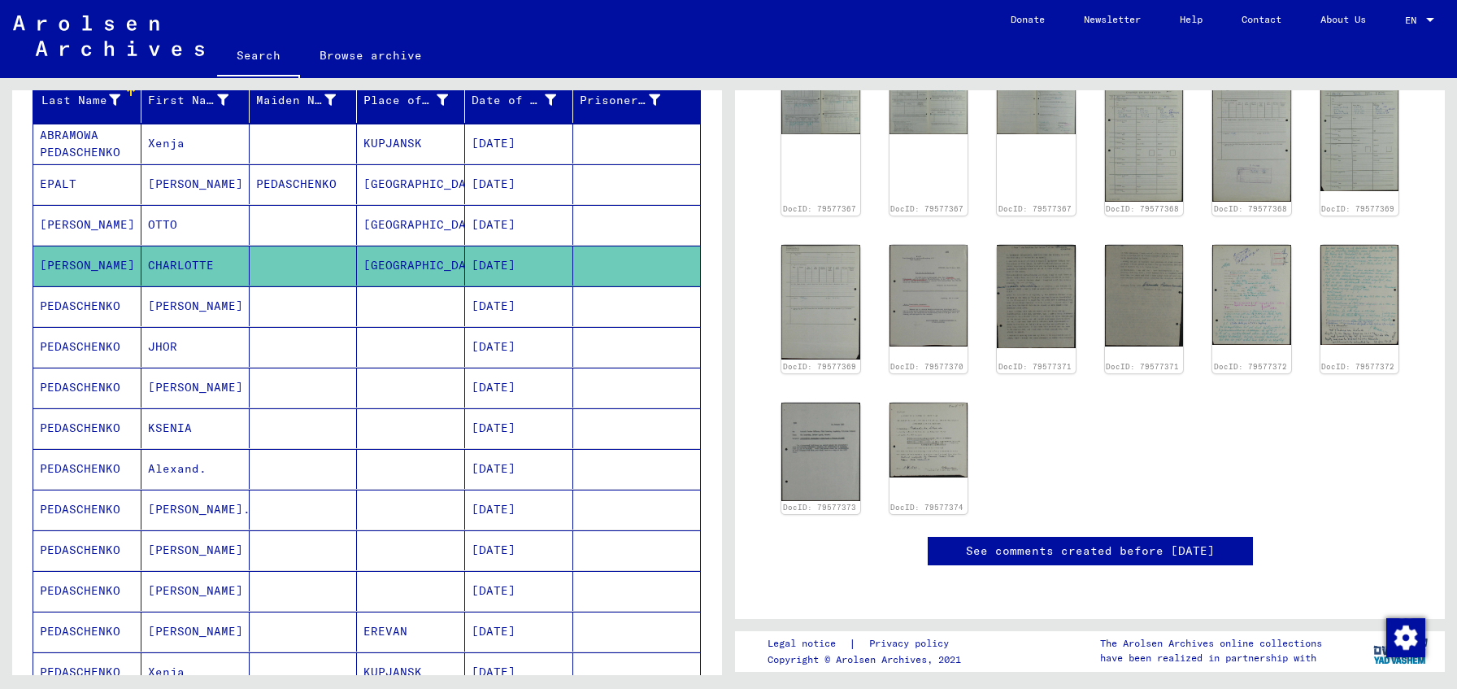
click at [402, 304] on mat-cell at bounding box center [411, 306] width 108 height 40
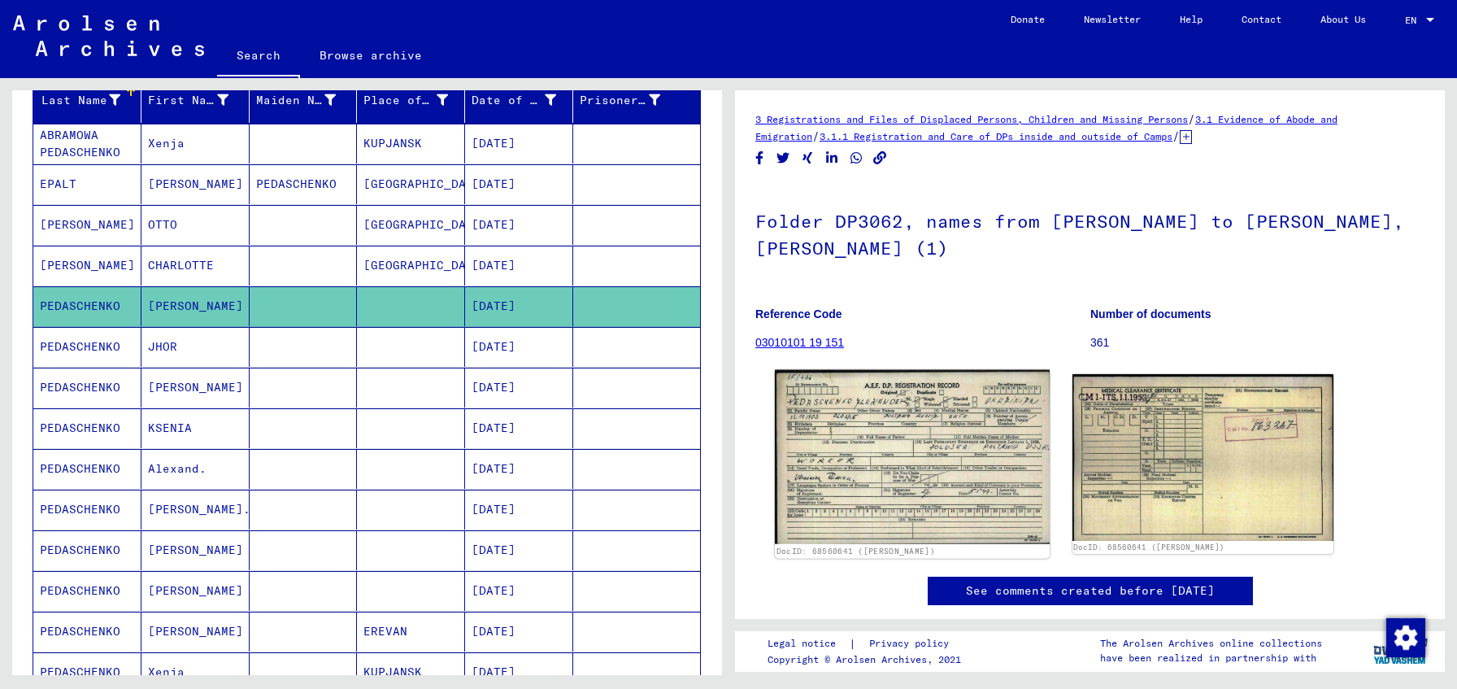
click at [884, 417] on img at bounding box center [912, 457] width 275 height 175
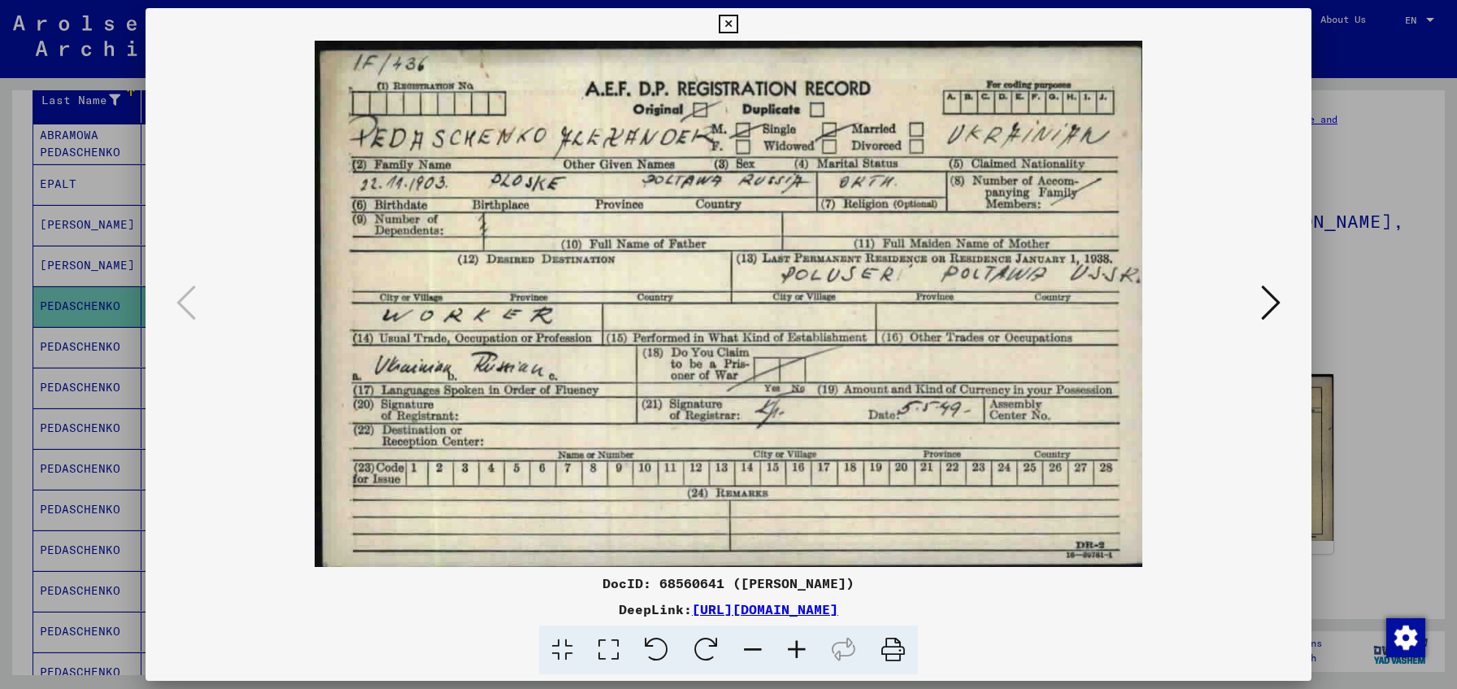
click at [1257, 311] on button at bounding box center [1270, 304] width 29 height 46
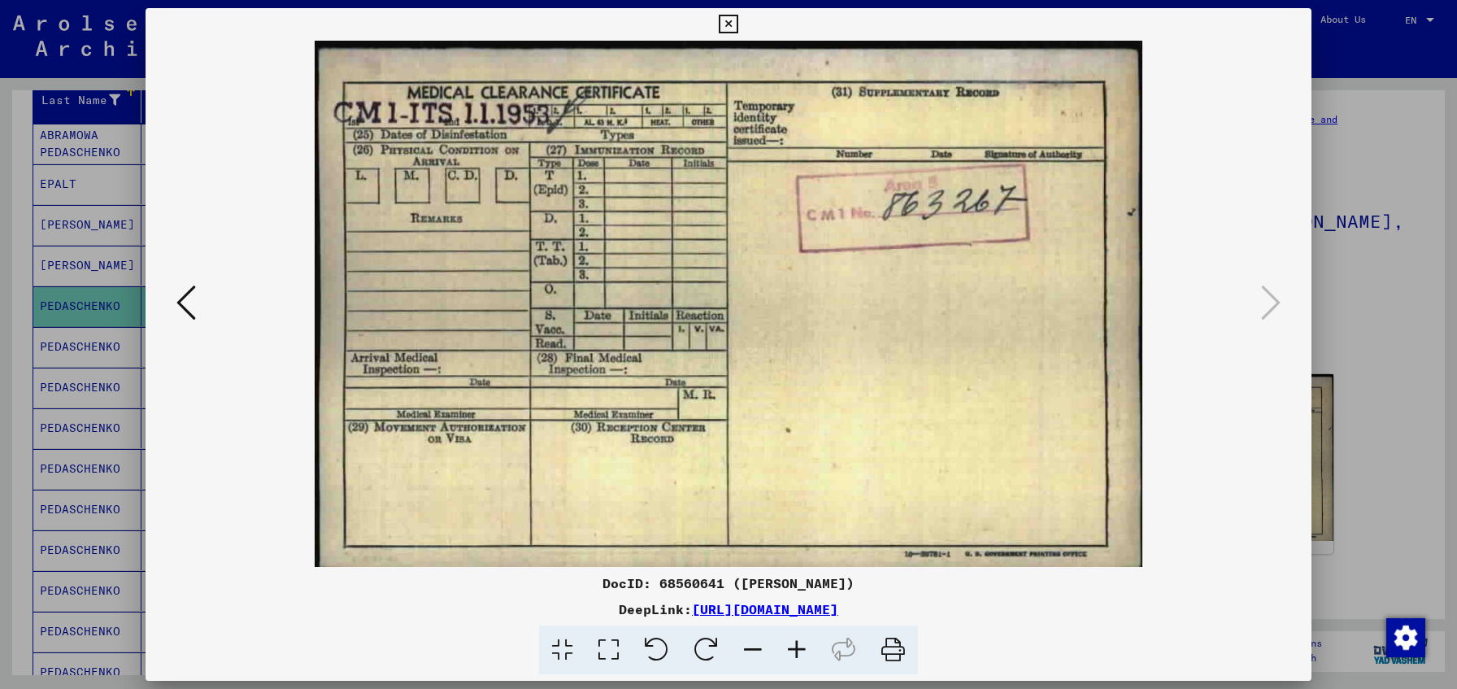
click at [1410, 279] on div at bounding box center [728, 344] width 1457 height 689
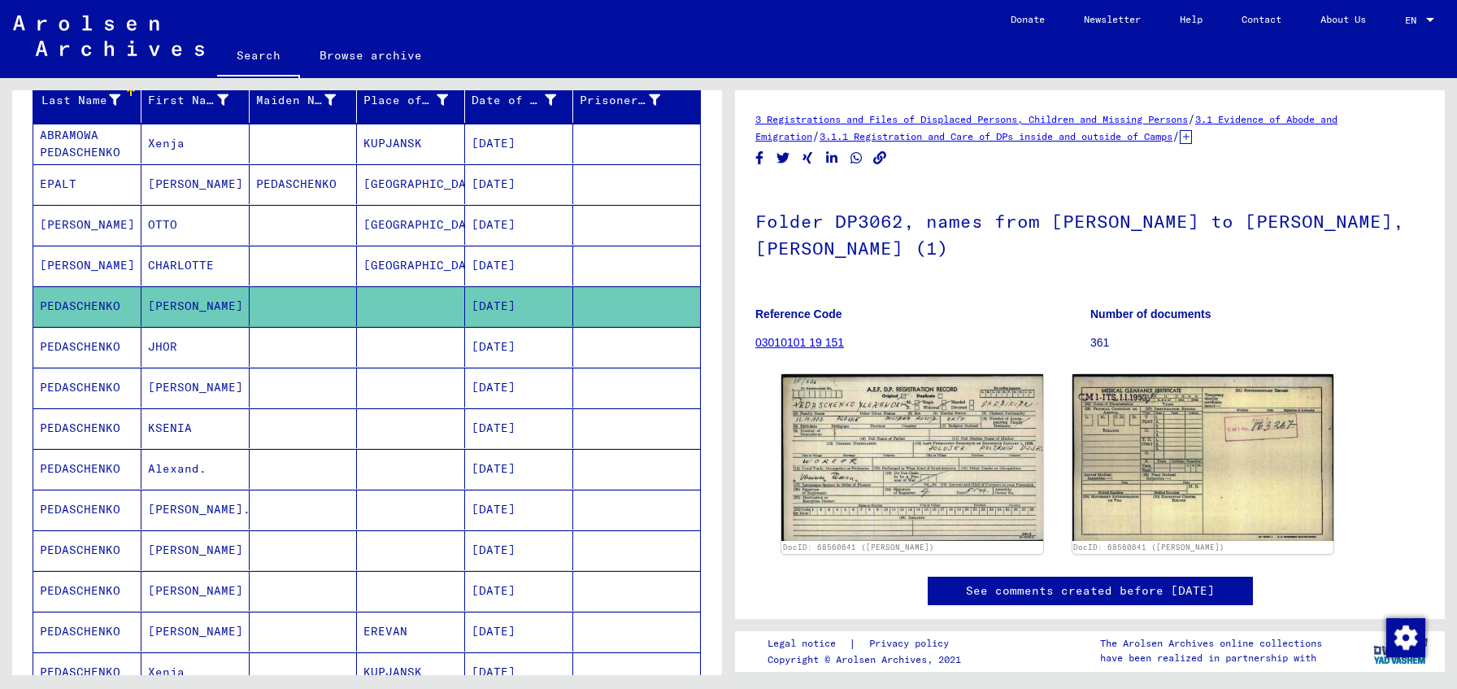
click at [277, 356] on mat-cell at bounding box center [304, 347] width 108 height 40
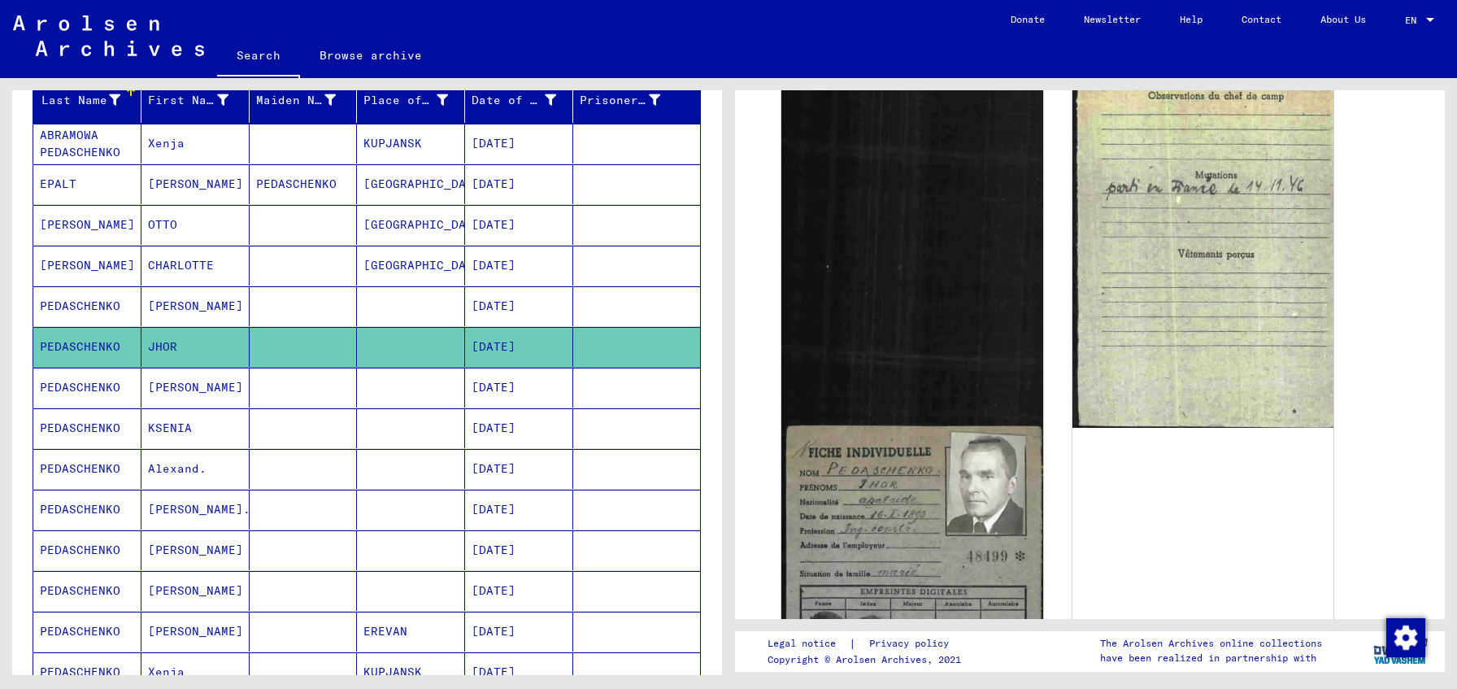
scroll to position [357, 0]
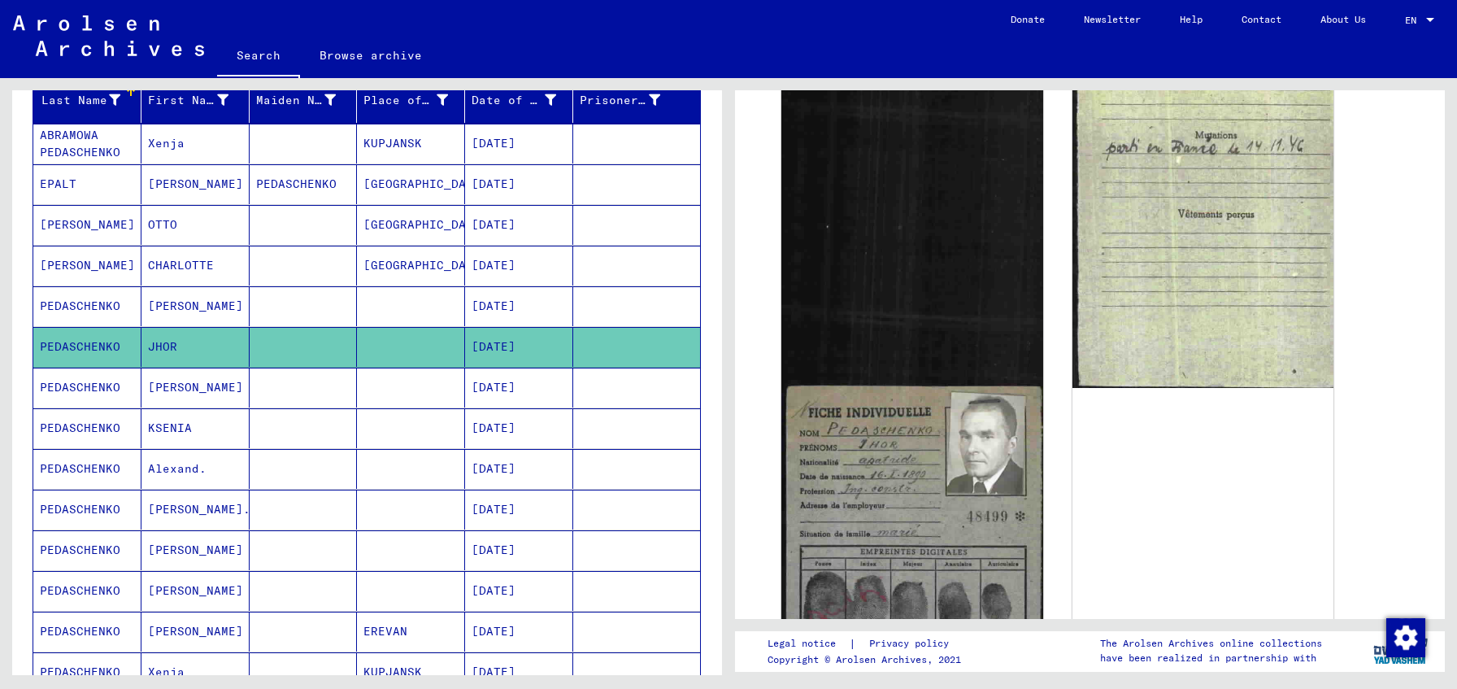
click at [617, 391] on mat-cell at bounding box center [636, 388] width 127 height 40
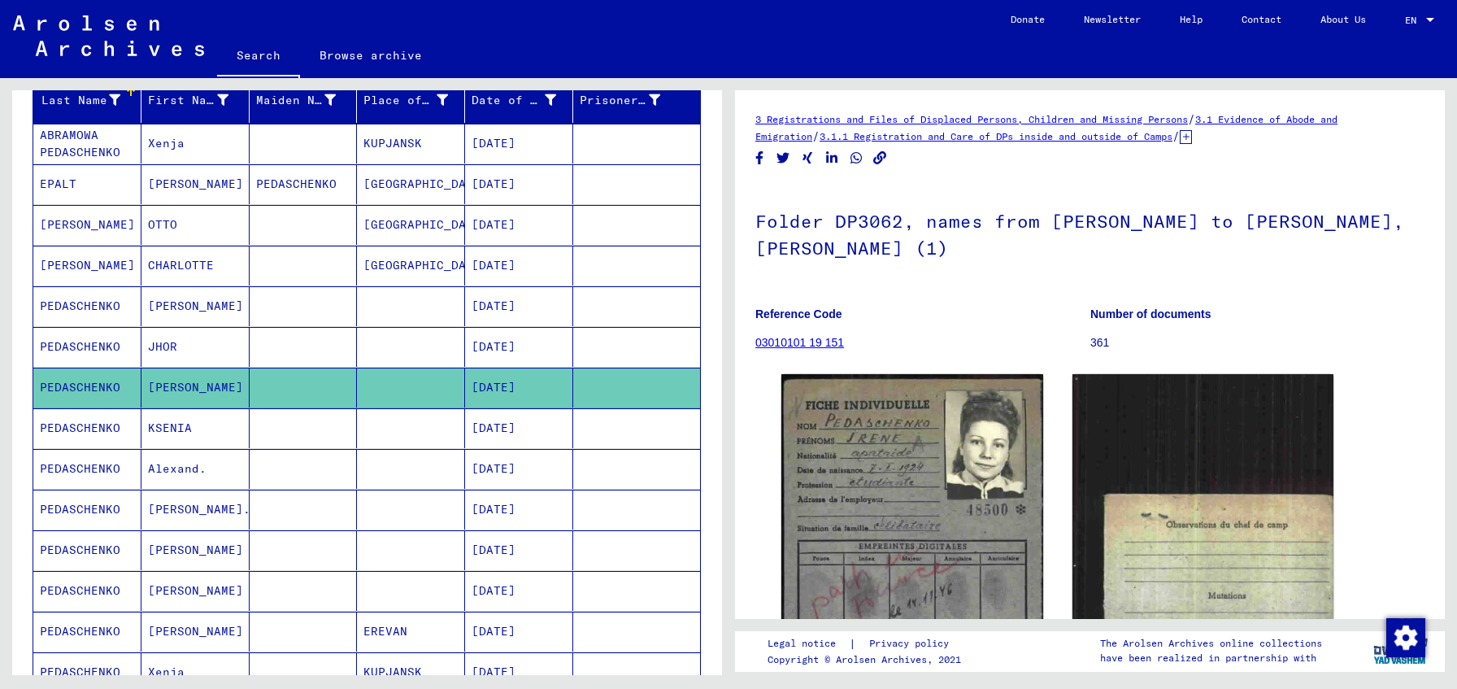
scroll to position [254, 0]
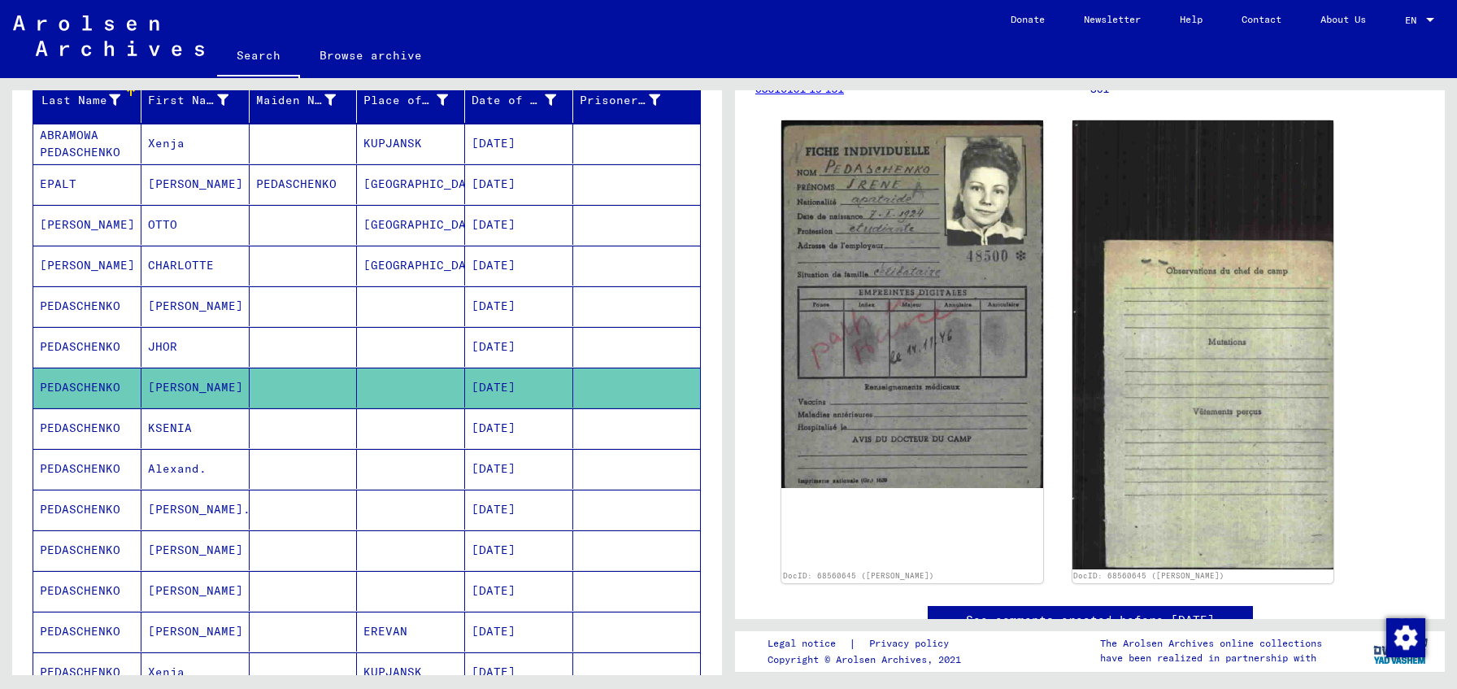
click at [582, 436] on mat-cell at bounding box center [636, 428] width 127 height 40
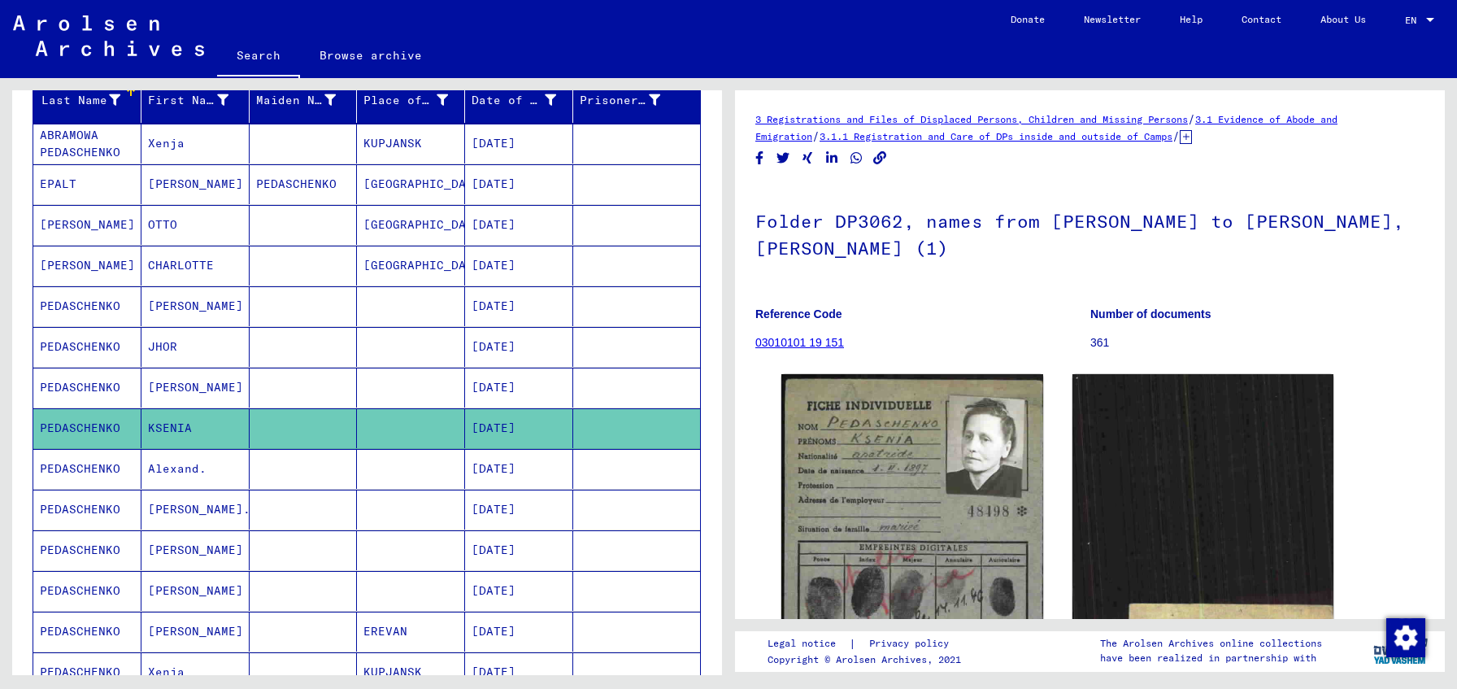
scroll to position [407, 0]
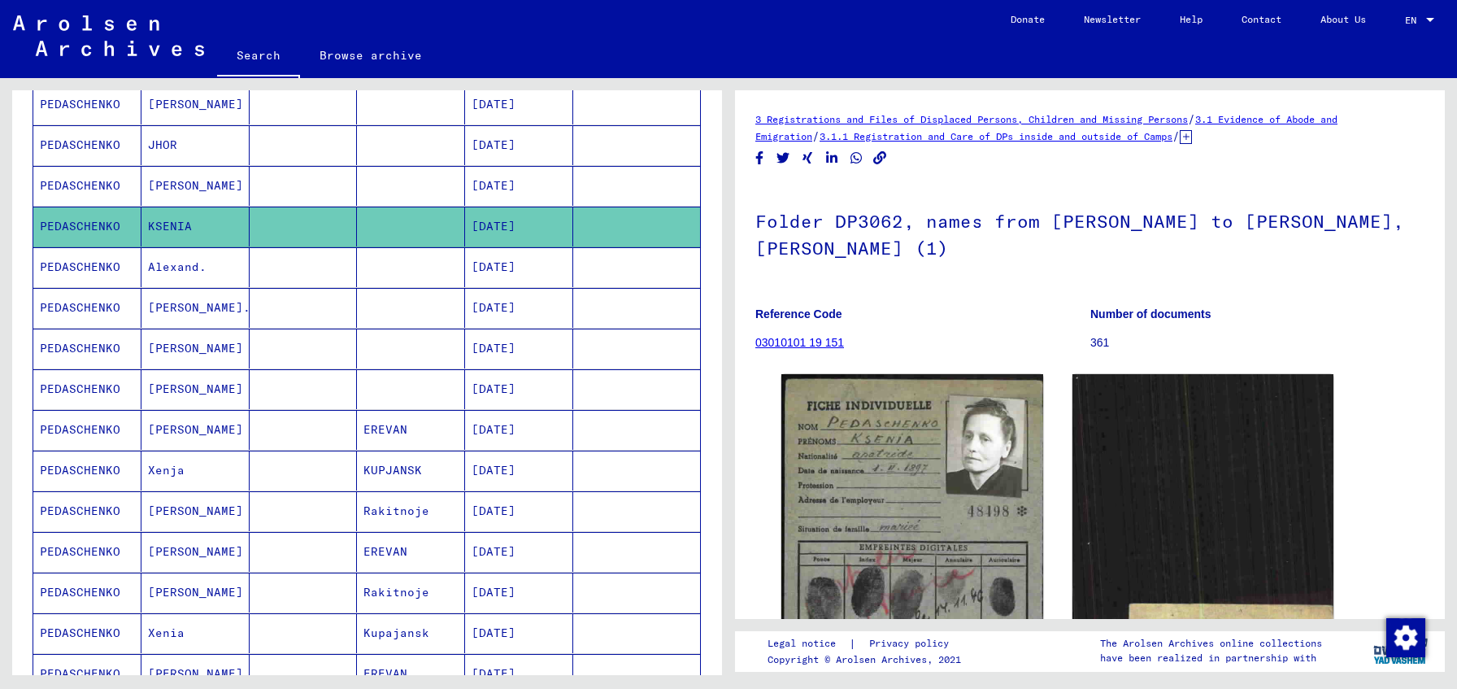
click at [618, 264] on mat-cell at bounding box center [636, 267] width 127 height 40
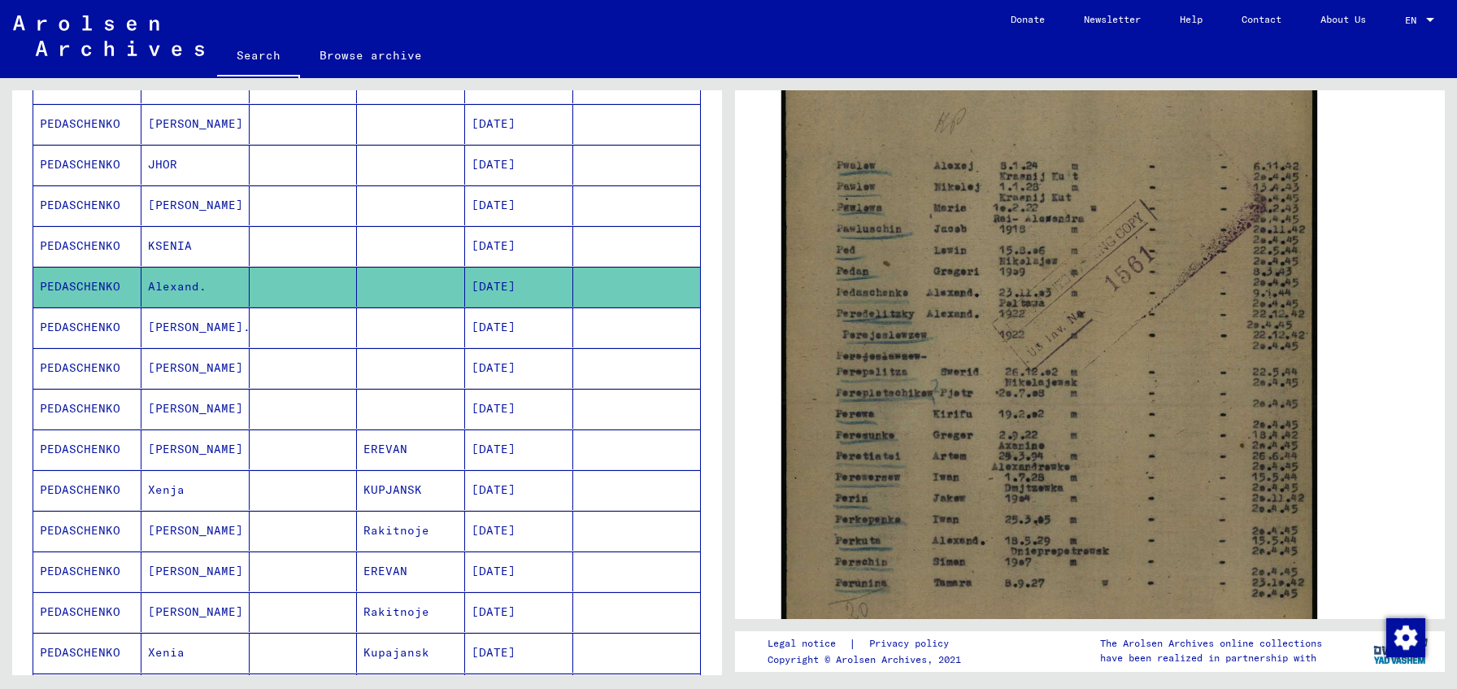
scroll to position [358, 0]
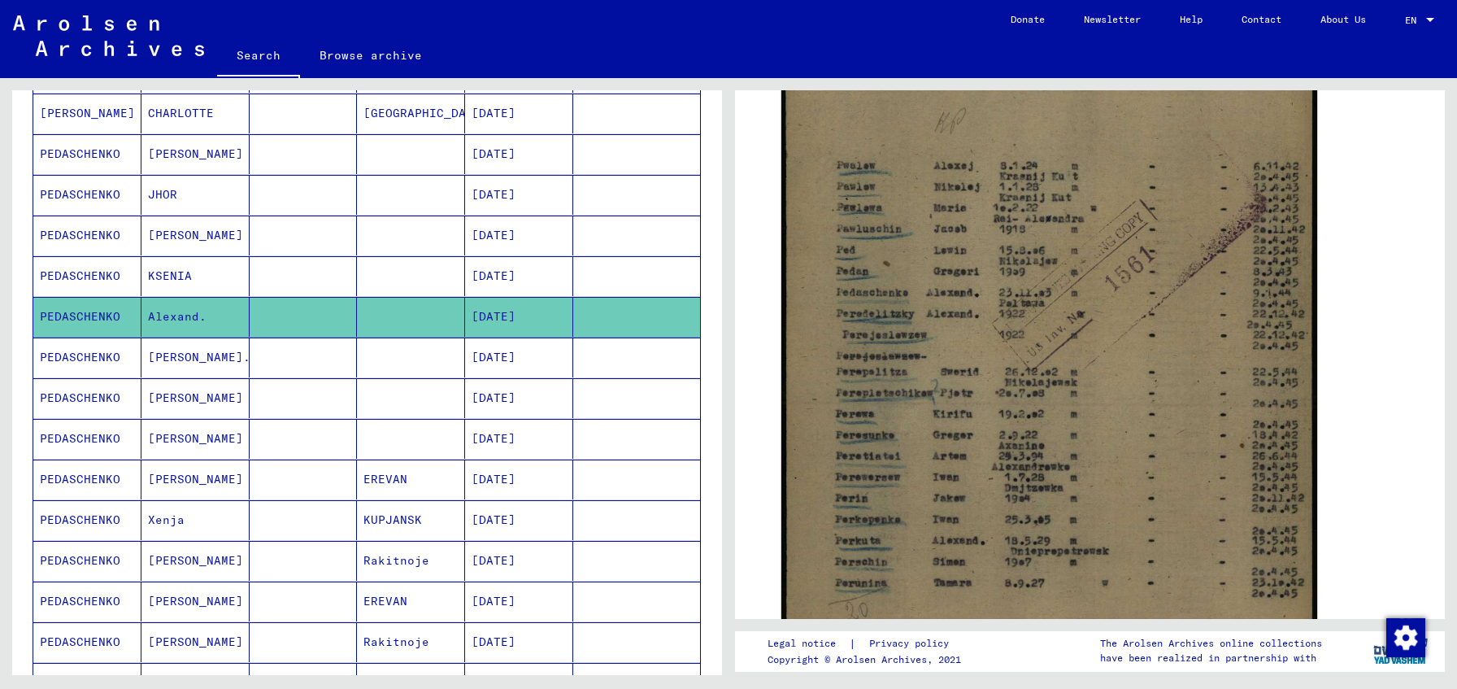
click at [361, 358] on mat-cell at bounding box center [411, 358] width 108 height 40
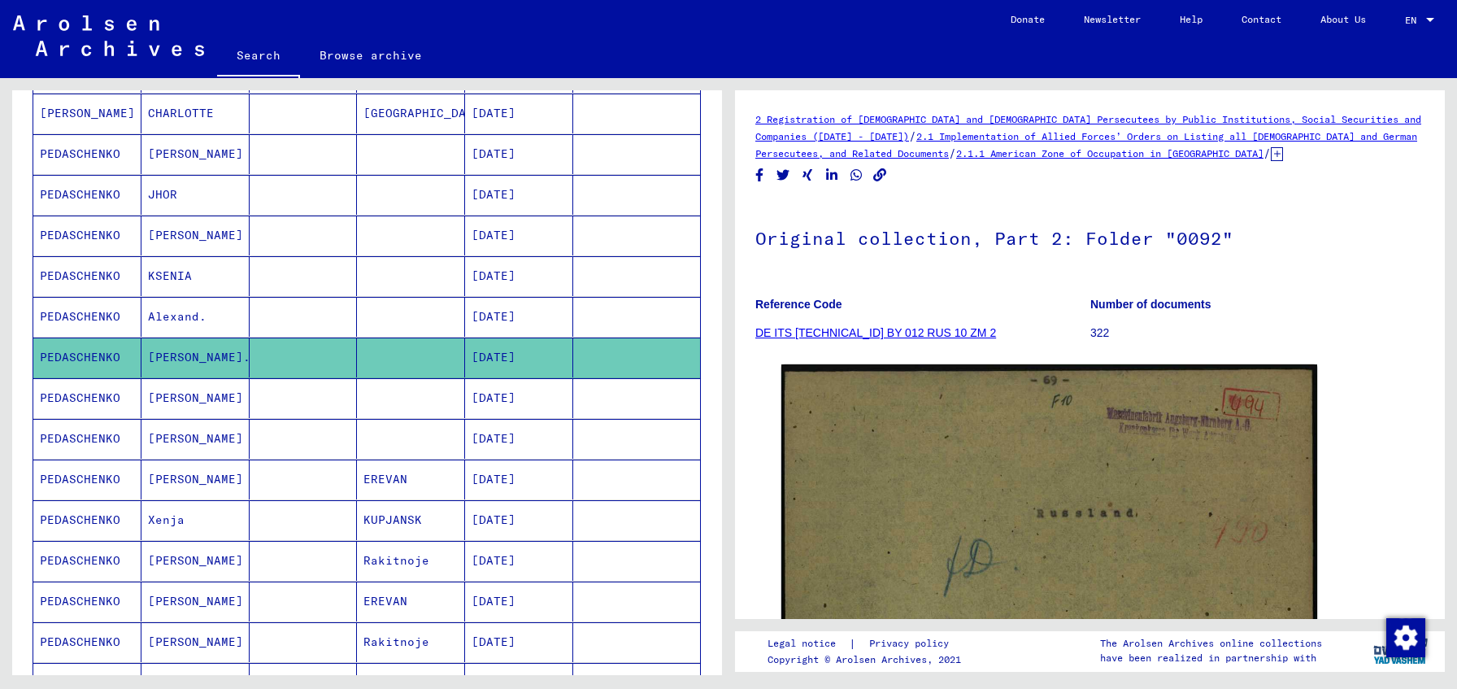
click at [375, 391] on mat-cell at bounding box center [411, 398] width 108 height 40
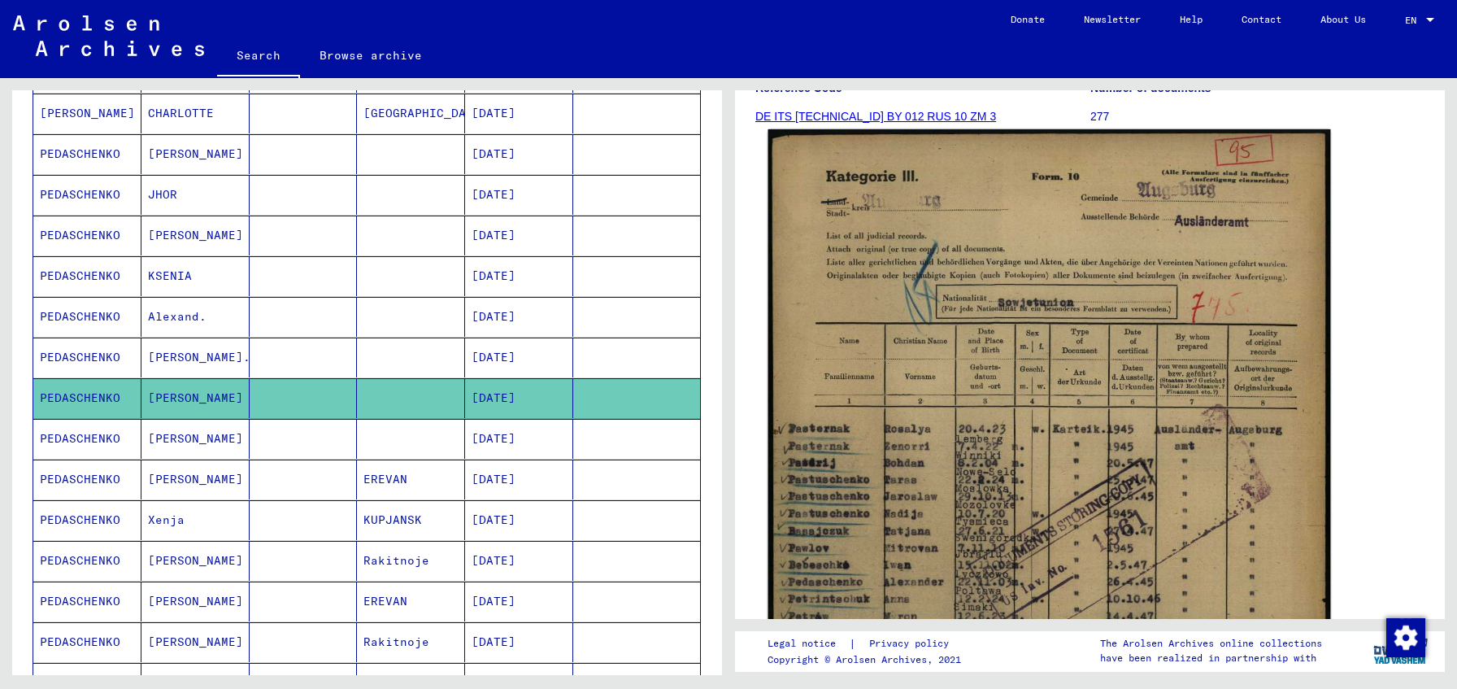
scroll to position [301, 0]
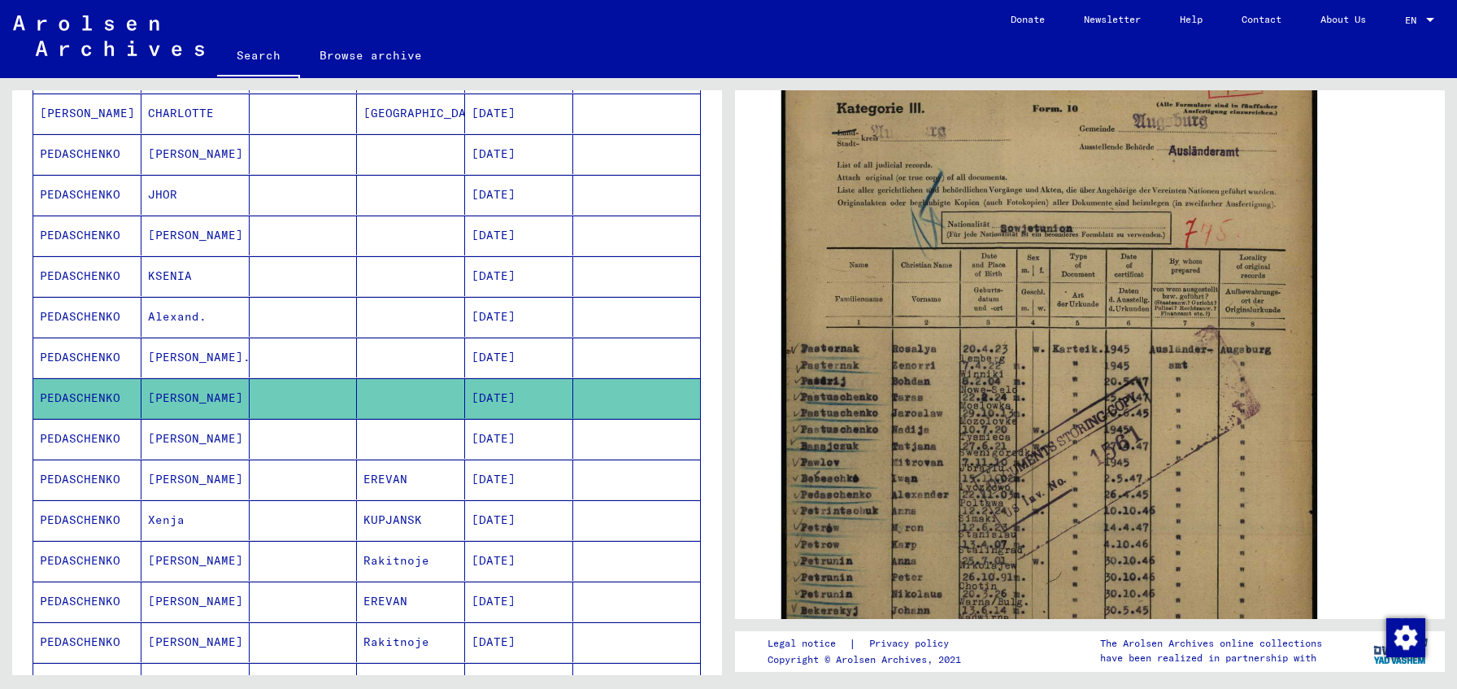
click at [455, 451] on mat-cell at bounding box center [411, 439] width 108 height 40
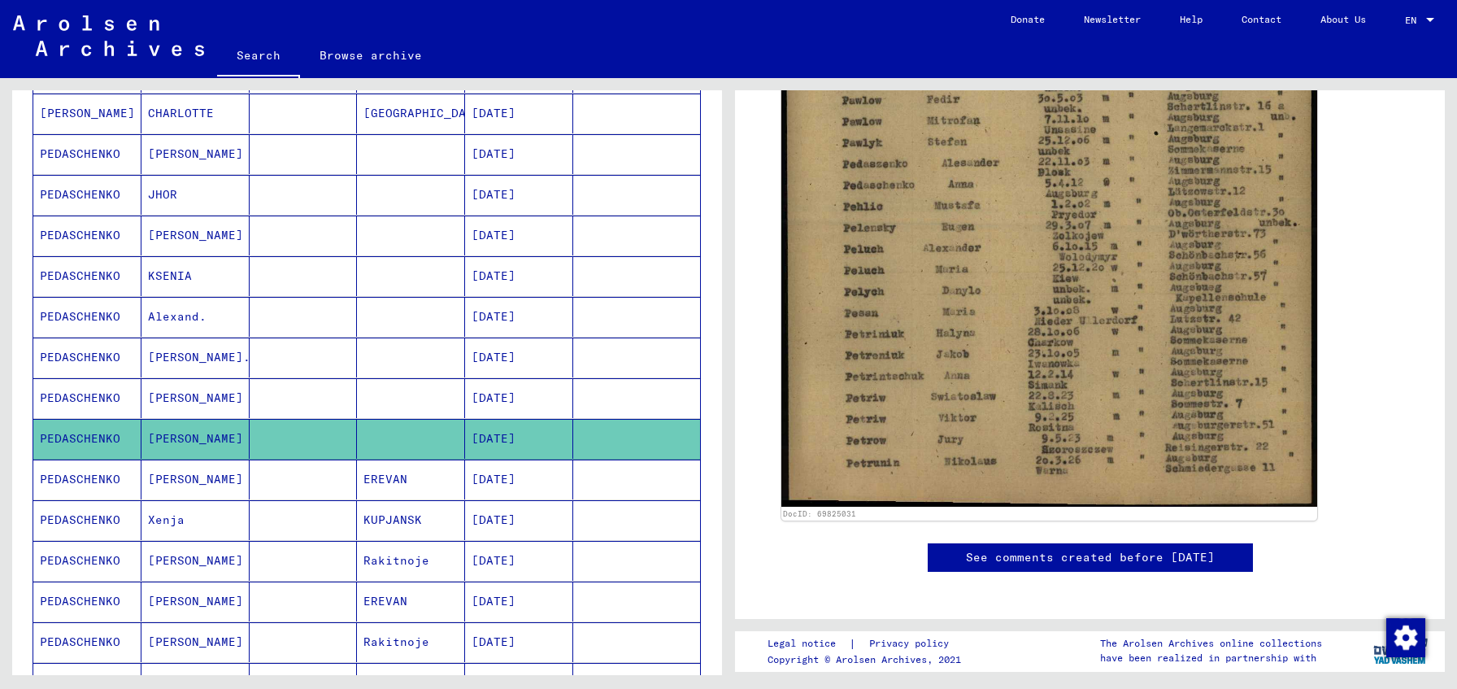
scroll to position [378, 0]
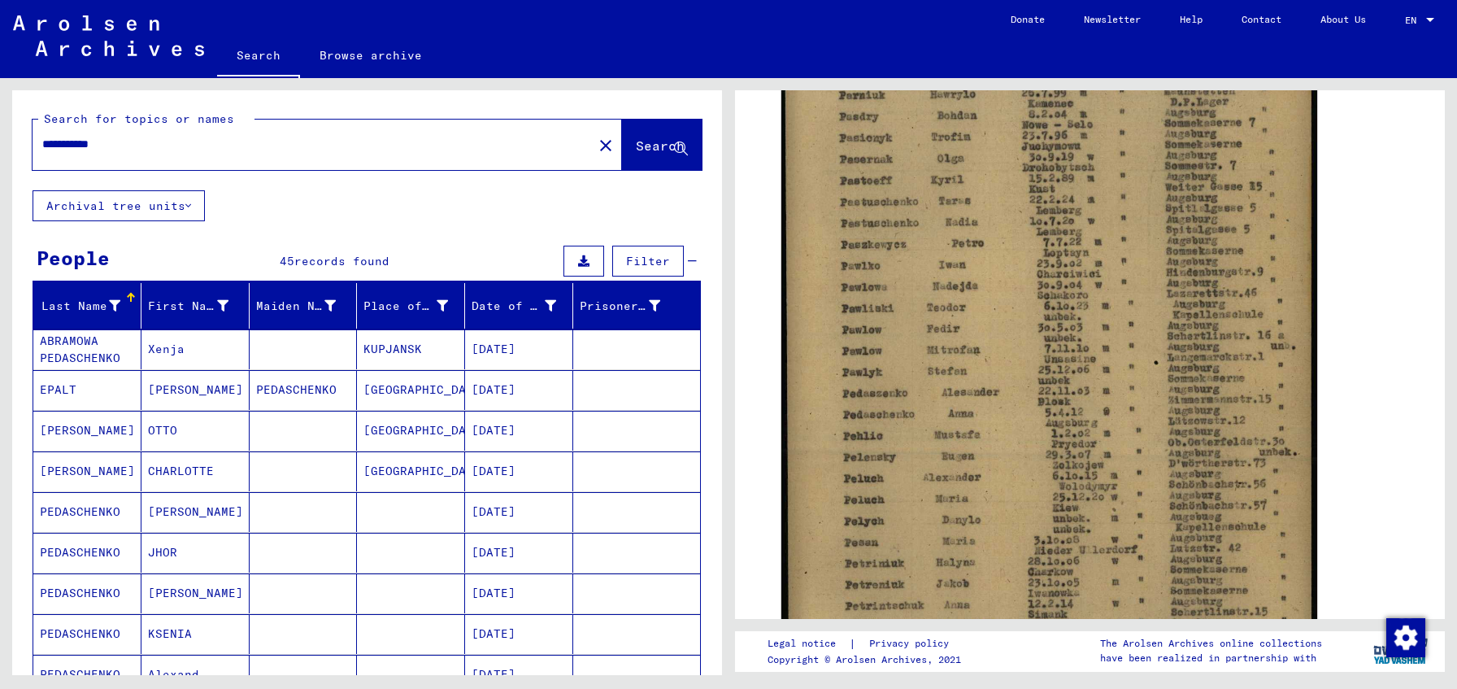
drag, startPoint x: 82, startPoint y: 149, endPoint x: 90, endPoint y: 150, distance: 8.2
click at [90, 150] on input "**********" at bounding box center [312, 144] width 541 height 17
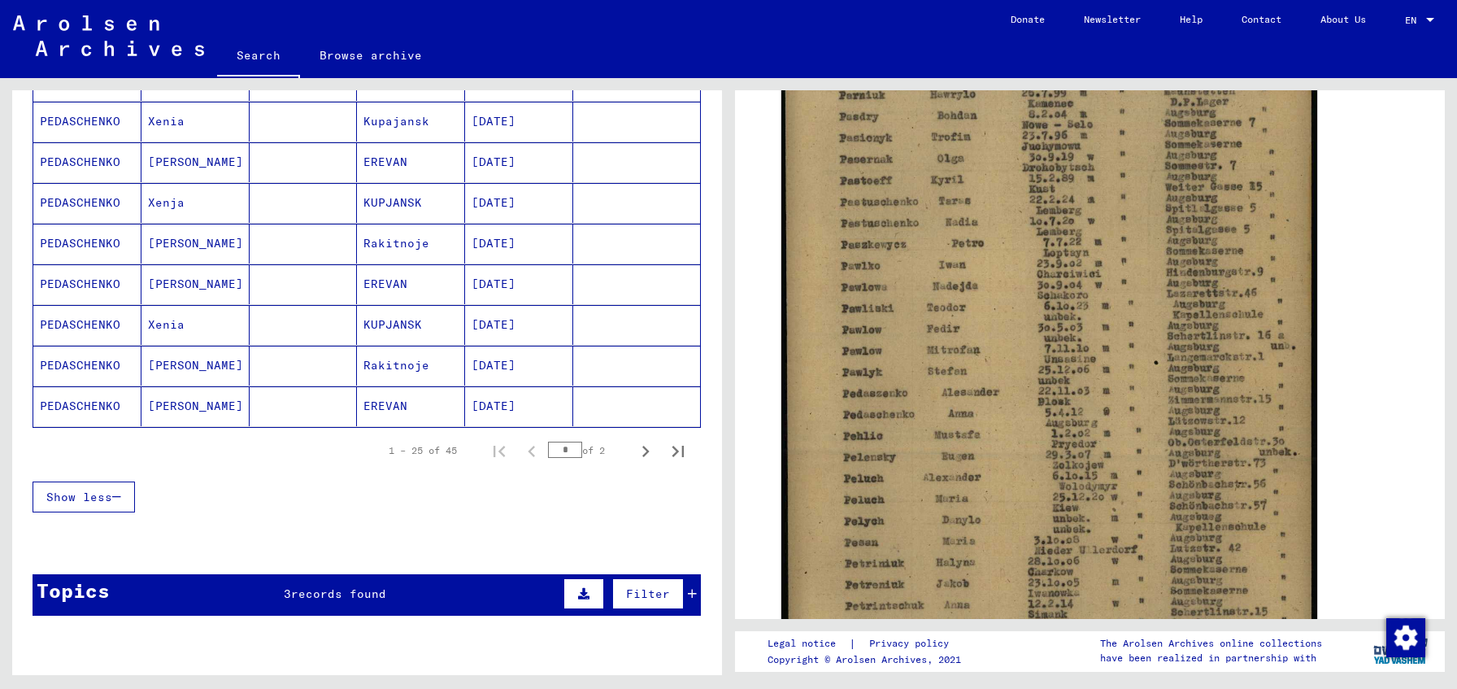
scroll to position [146, 0]
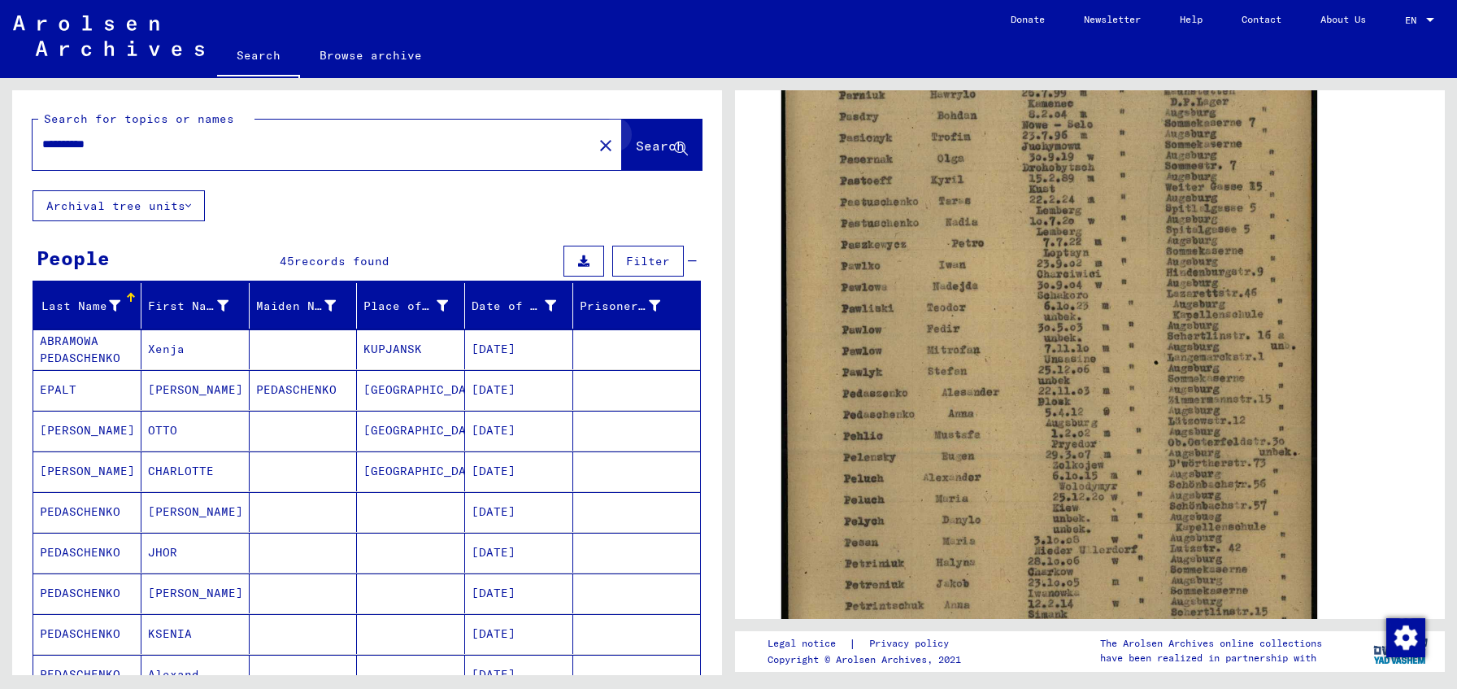
click at [674, 154] on icon at bounding box center [681, 149] width 14 height 14
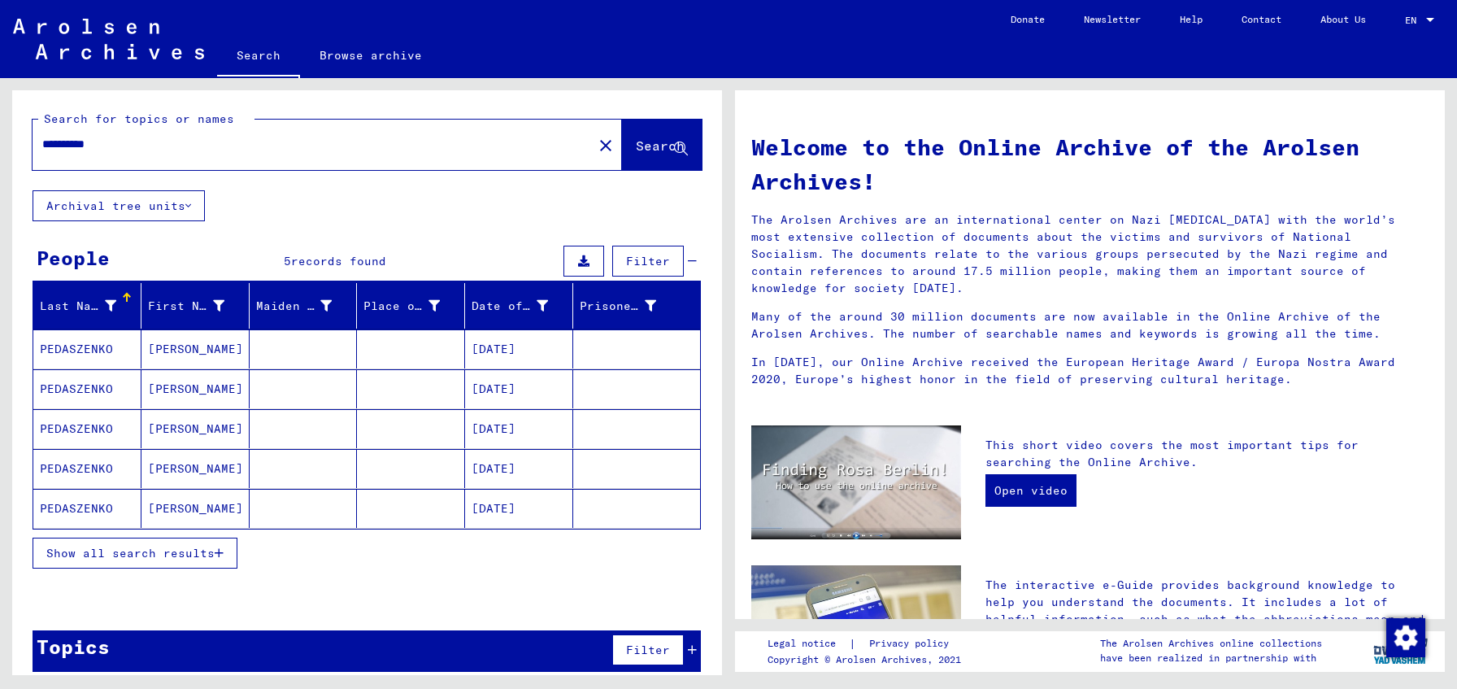
click at [351, 352] on mat-cell at bounding box center [304, 348] width 108 height 39
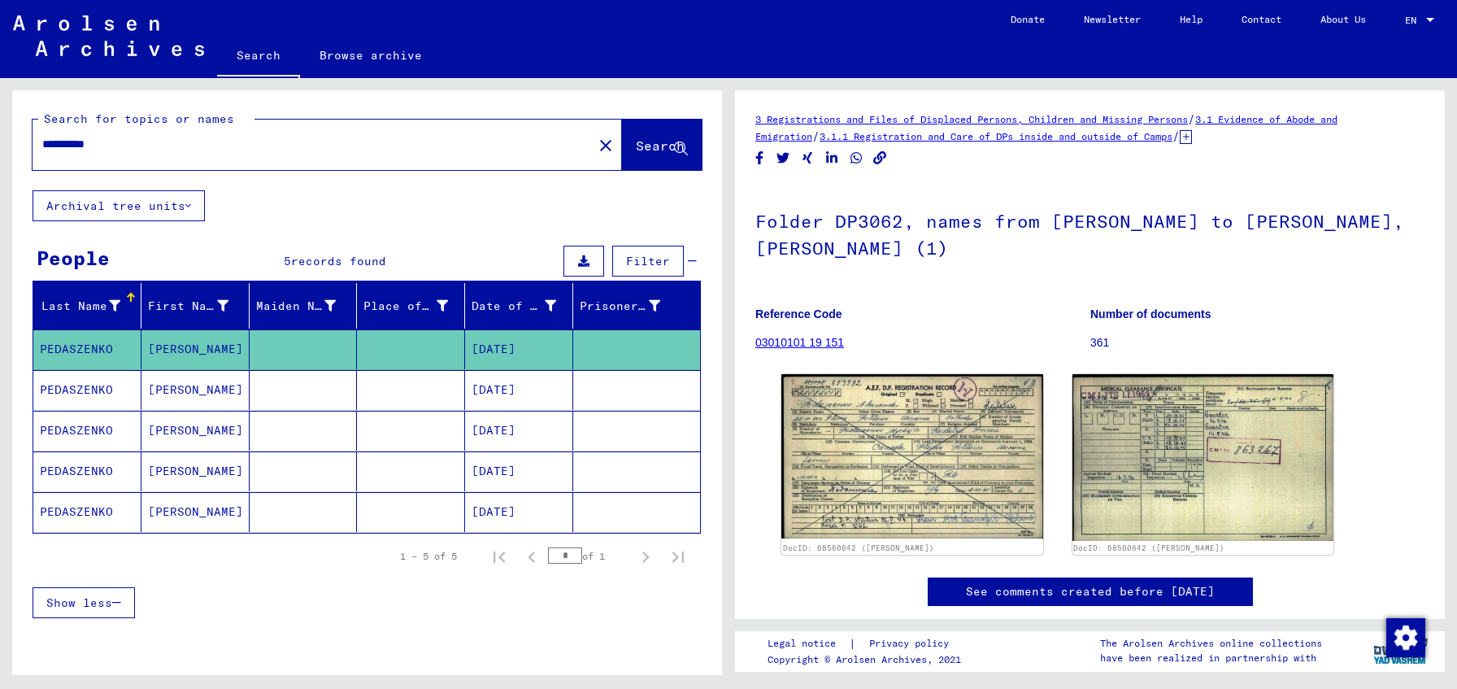
click at [348, 375] on mat-cell at bounding box center [304, 390] width 108 height 40
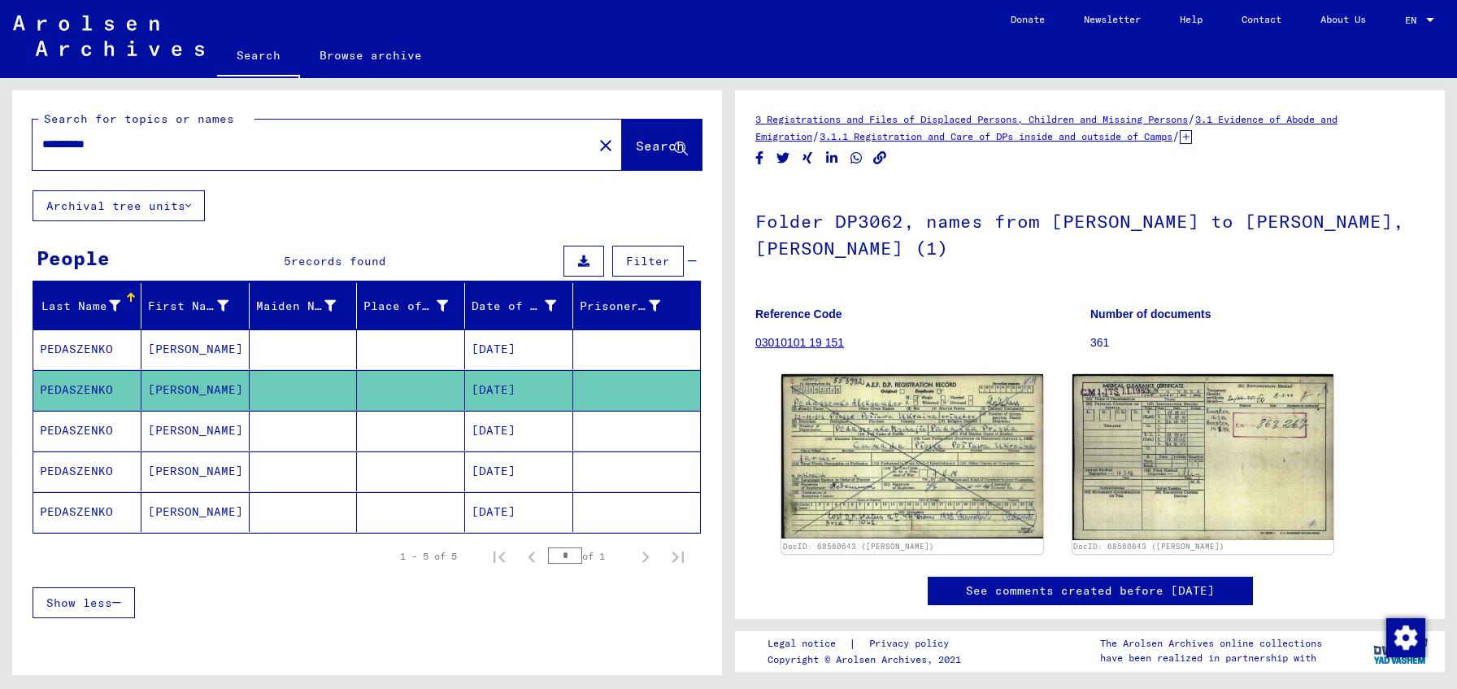
click at [386, 430] on mat-cell at bounding box center [411, 431] width 108 height 40
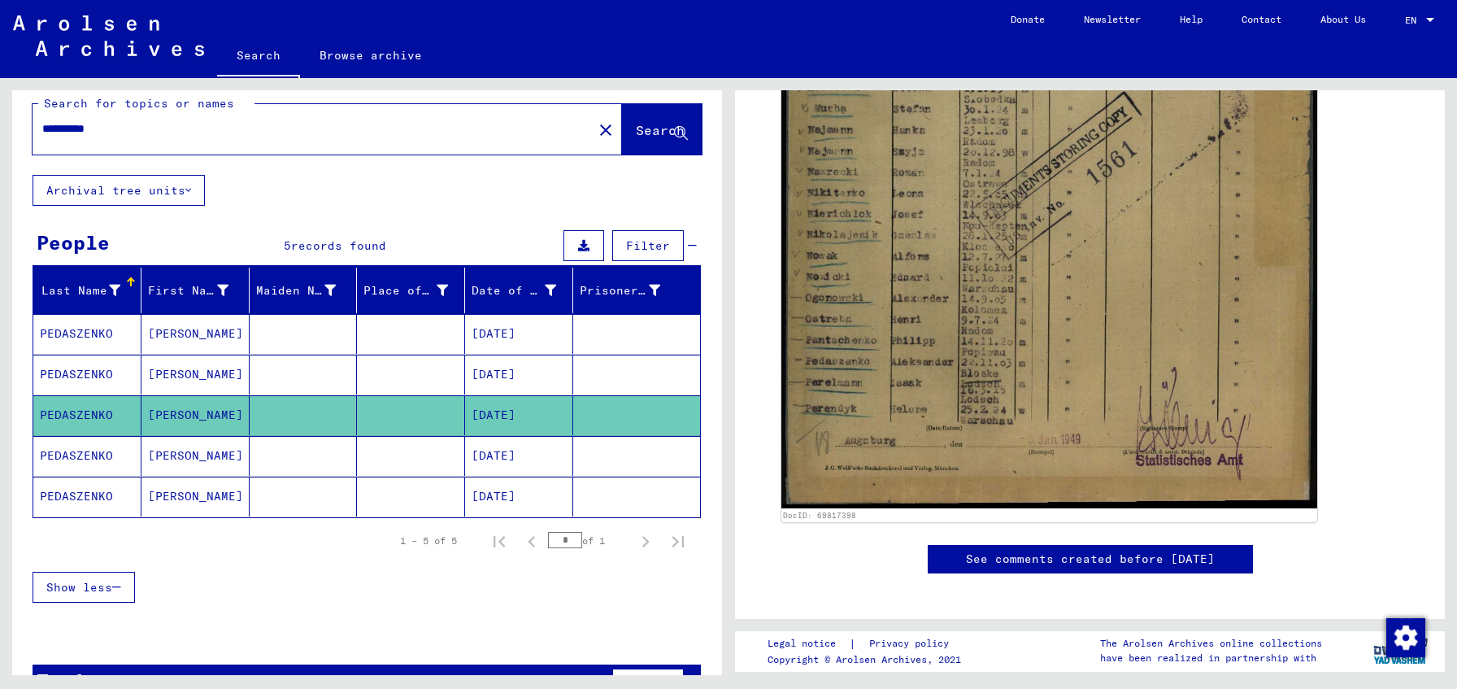
scroll to position [15, 0]
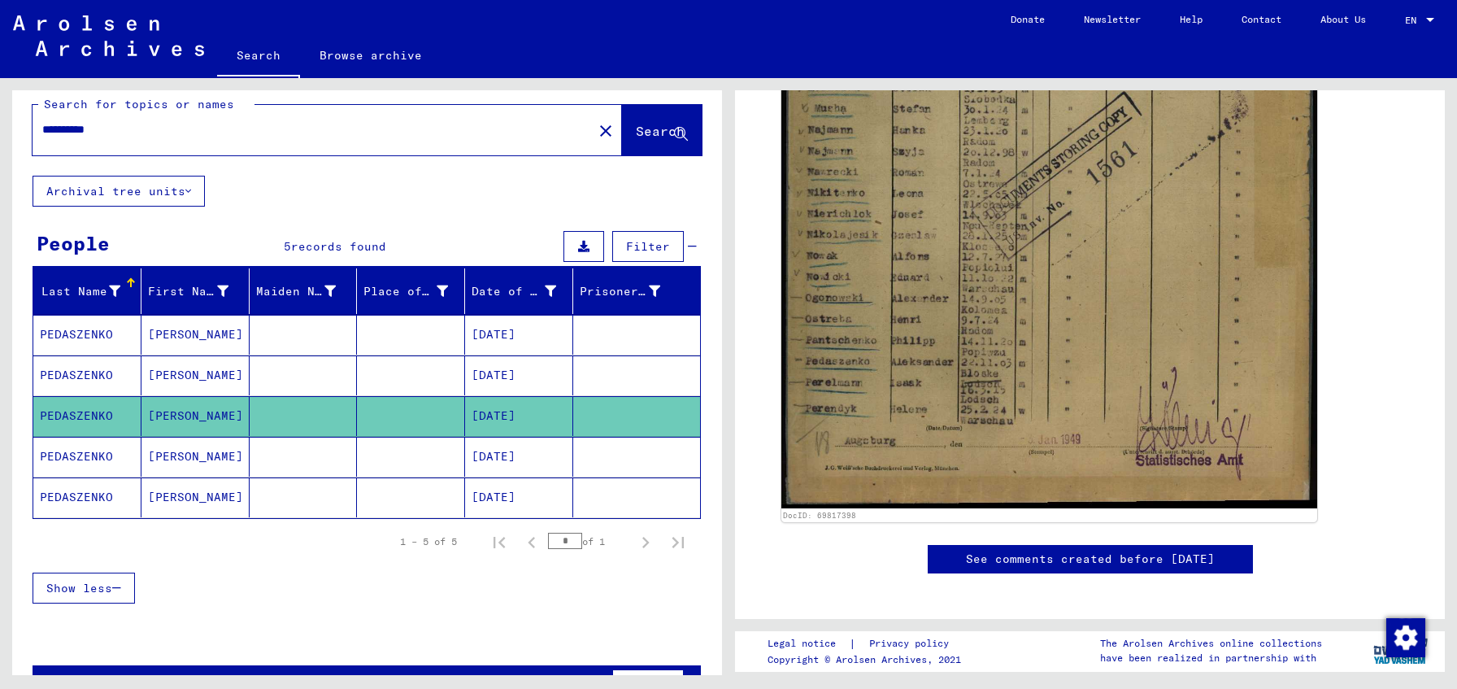
click at [378, 466] on mat-cell at bounding box center [411, 457] width 108 height 40
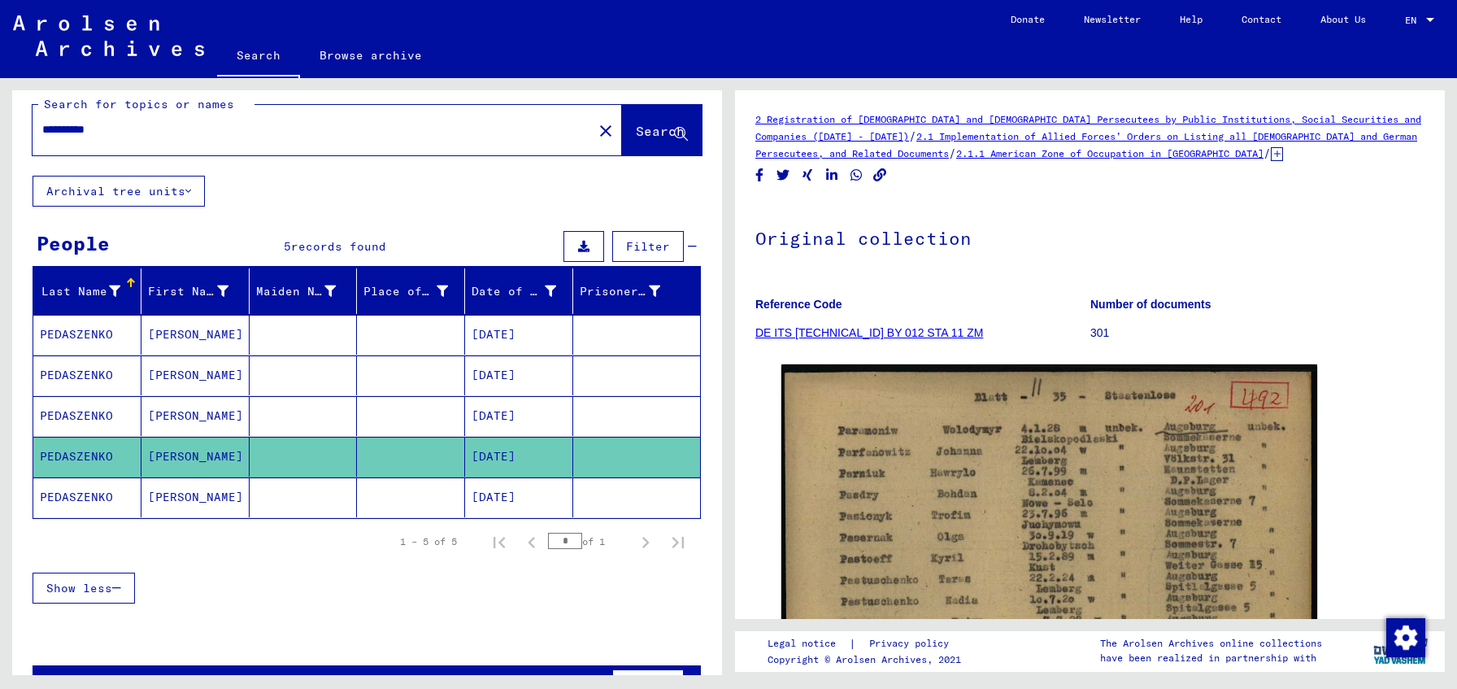
click at [594, 489] on mat-cell at bounding box center [636, 497] width 127 height 40
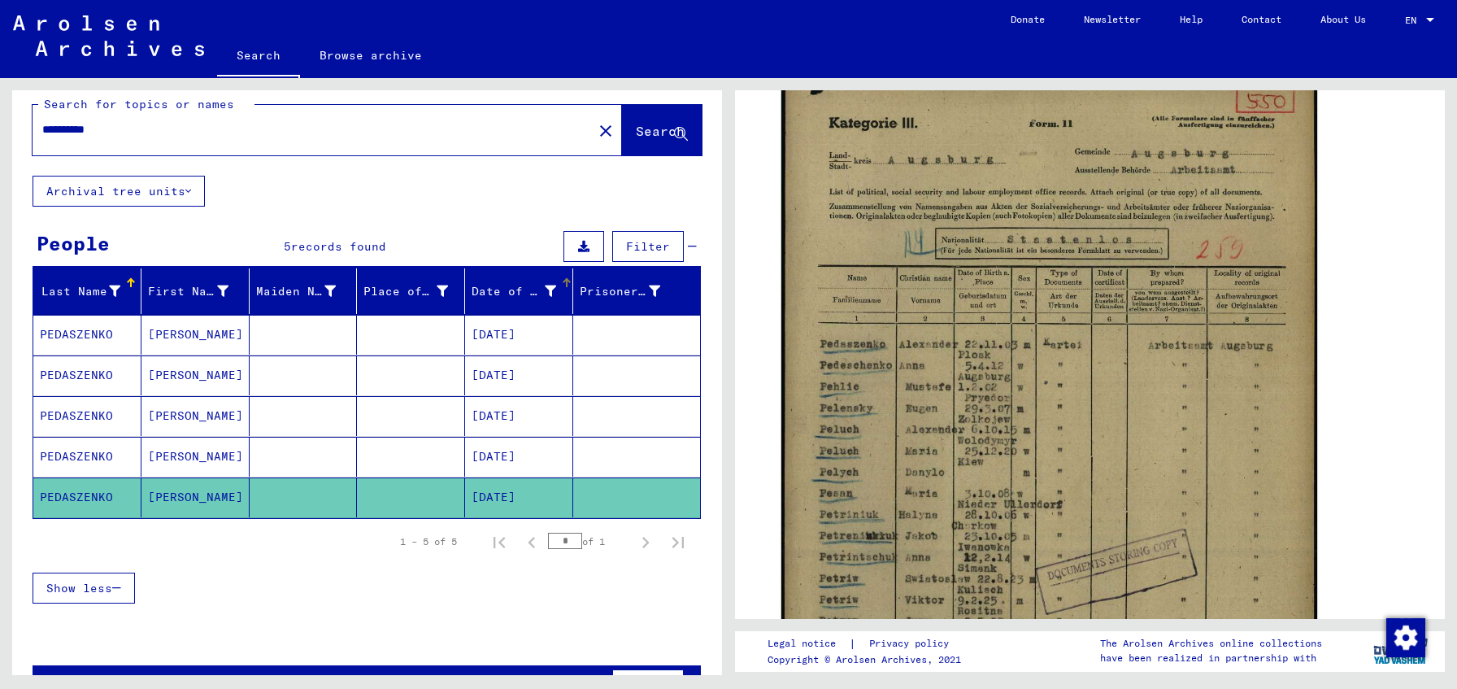
click at [465, 311] on mat-header-cell "Date of Birth" at bounding box center [519, 291] width 108 height 46
click at [161, 128] on input "**********" at bounding box center [312, 129] width 541 height 17
type input "******"
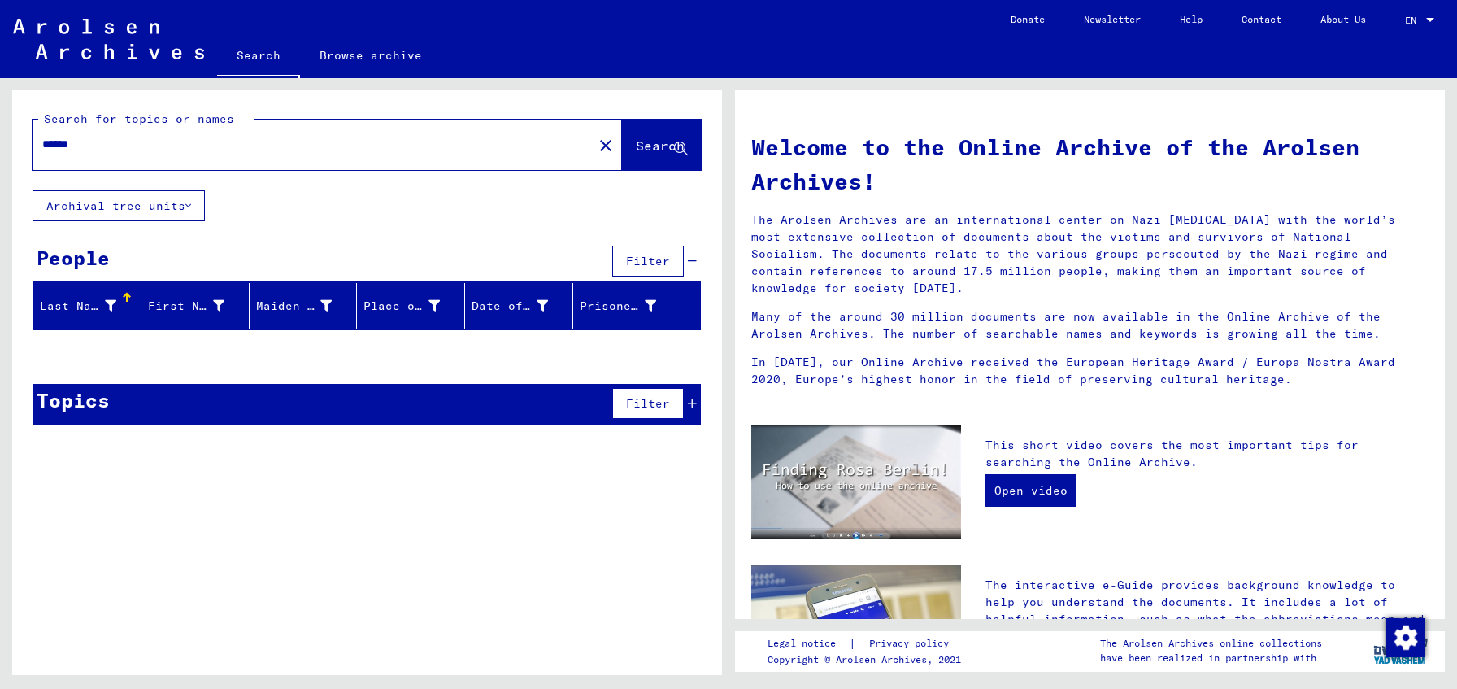
click at [81, 146] on input "******" at bounding box center [307, 144] width 531 height 17
